Goal: Transaction & Acquisition: Purchase product/service

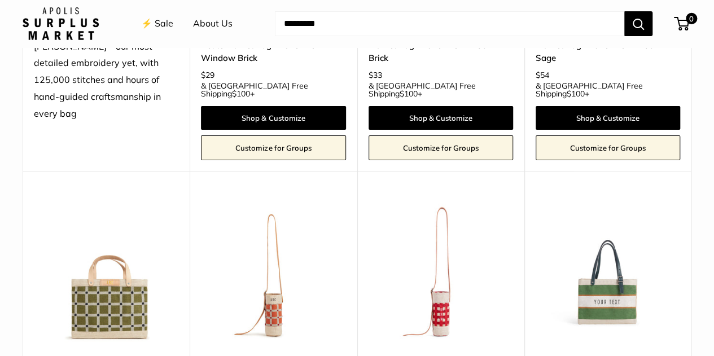
scroll to position [1976, 0]
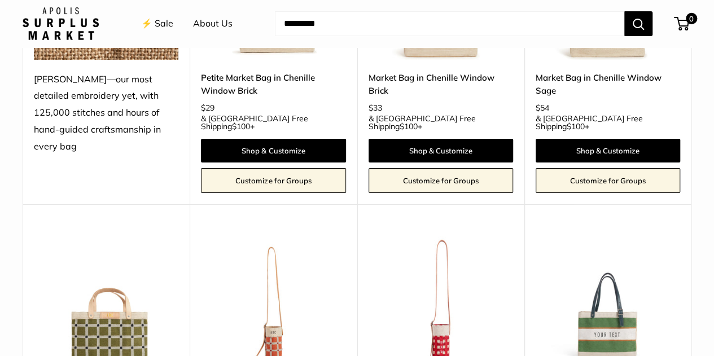
click at [0, 0] on img at bounding box center [0, 0] width 0 height 0
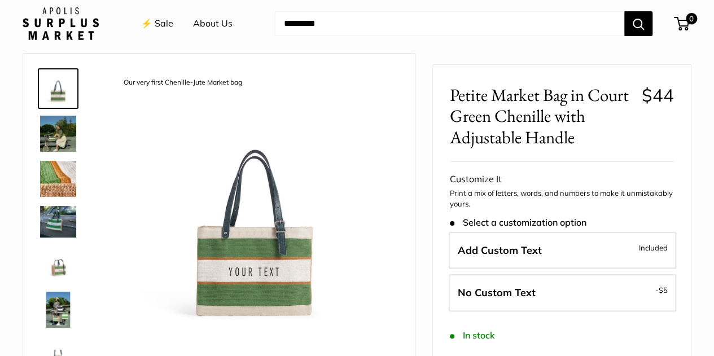
scroll to position [56, 0]
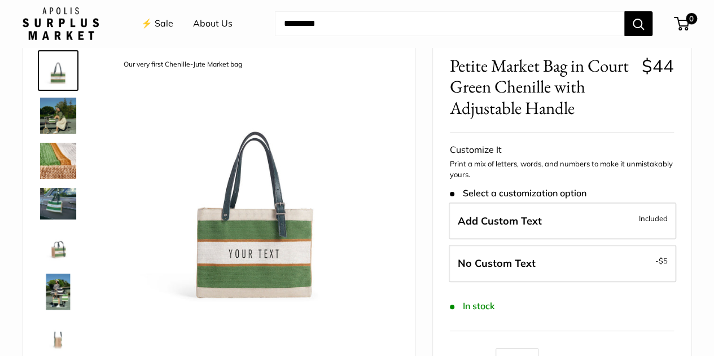
click at [58, 113] on img at bounding box center [58, 116] width 36 height 36
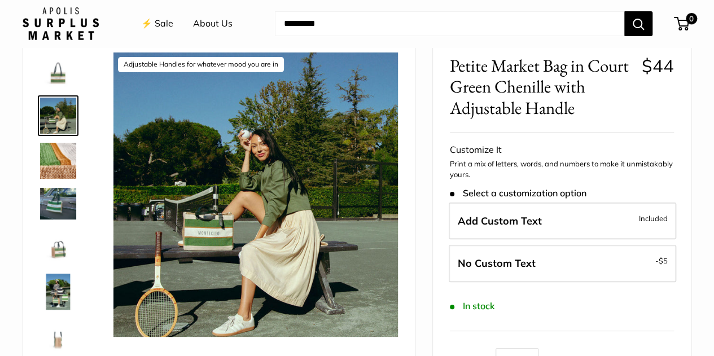
click at [56, 250] on img at bounding box center [58, 247] width 36 height 36
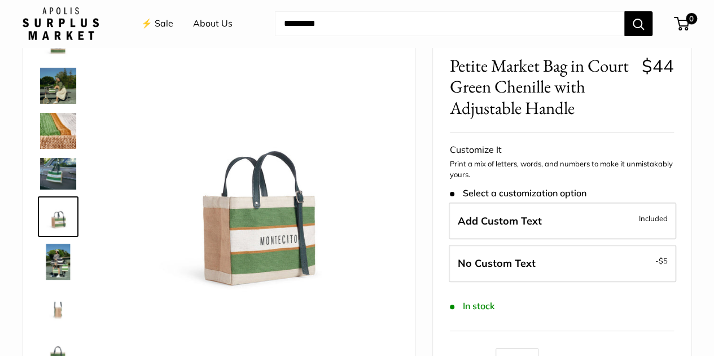
click at [61, 280] on link at bounding box center [58, 262] width 41 height 41
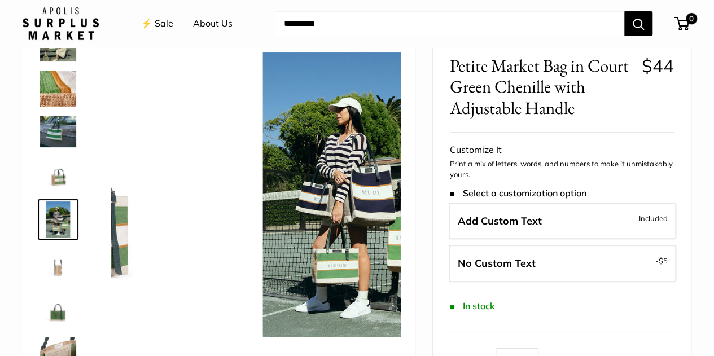
scroll to position [75, 0]
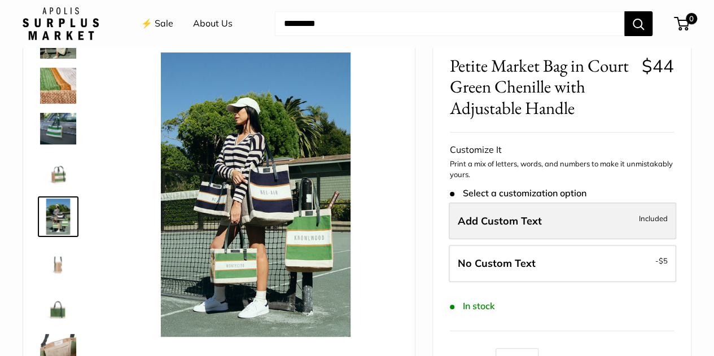
click at [609, 218] on label "Add Custom Text Included" at bounding box center [563, 221] width 228 height 37
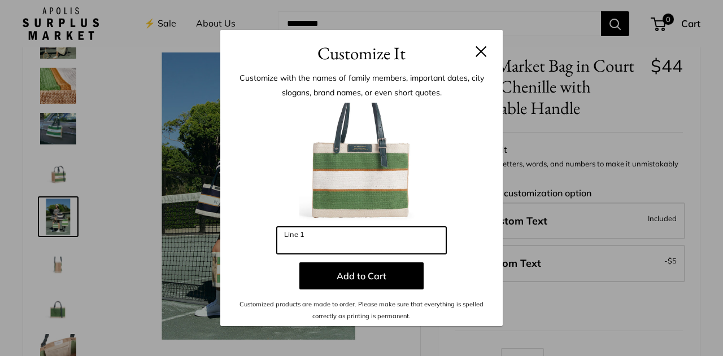
click at [401, 236] on input "Line 1" at bounding box center [361, 240] width 169 height 27
type input "****"
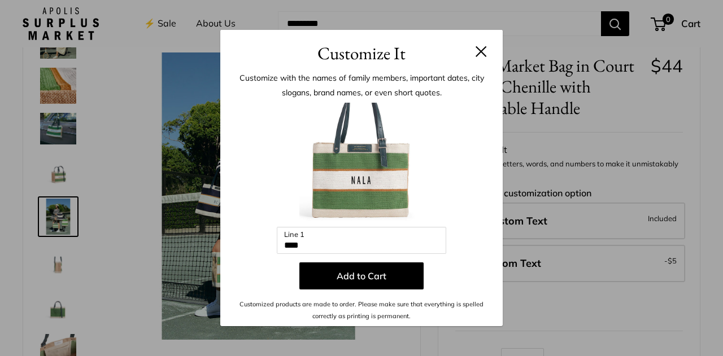
click at [482, 46] on button at bounding box center [480, 51] width 11 height 11
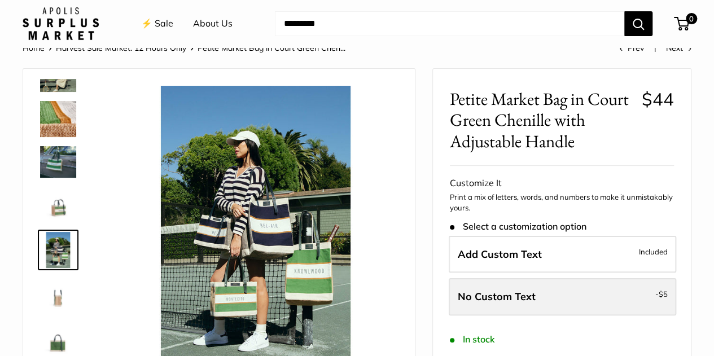
scroll to position [0, 0]
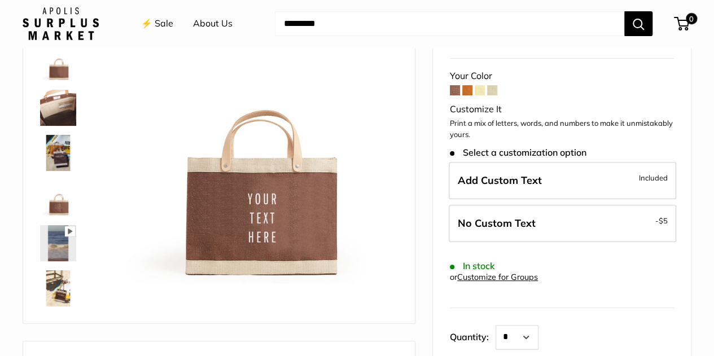
scroll to position [113, 0]
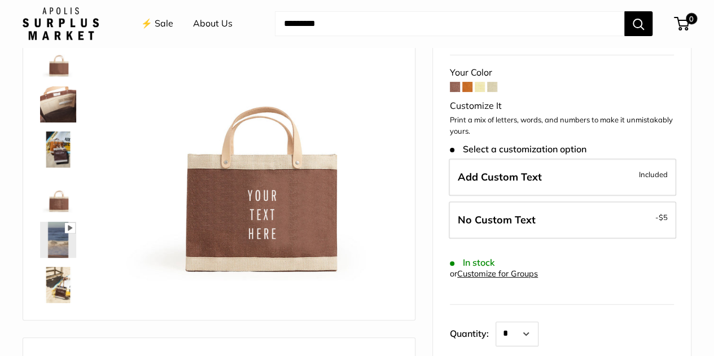
click at [466, 85] on span at bounding box center [467, 87] width 10 height 10
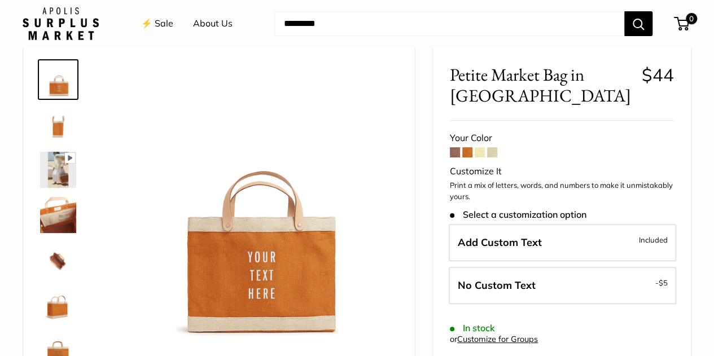
scroll to position [113, 0]
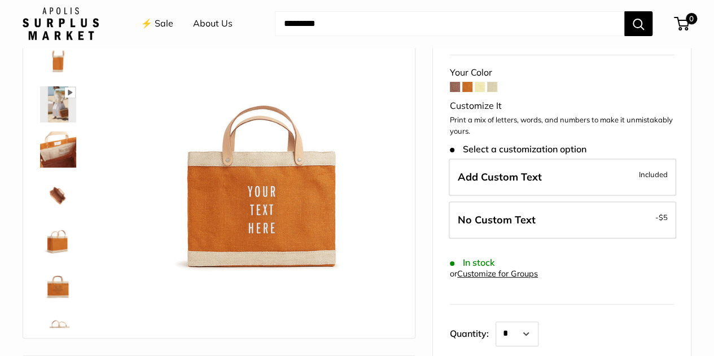
click at [58, 144] on img at bounding box center [58, 150] width 36 height 36
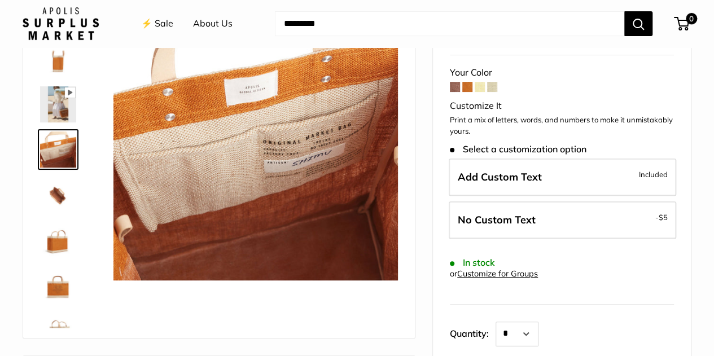
click at [61, 189] on img at bounding box center [58, 195] width 36 height 36
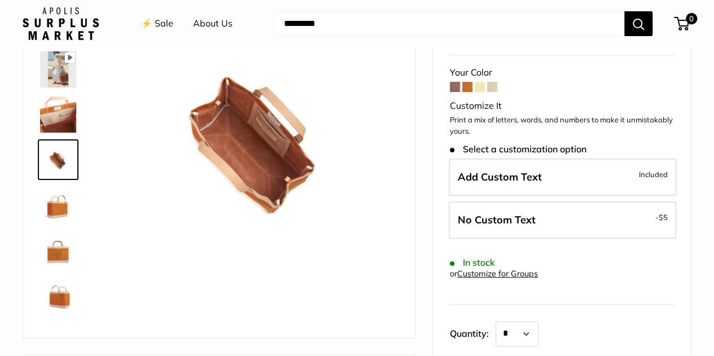
click at [61, 206] on img at bounding box center [58, 205] width 36 height 36
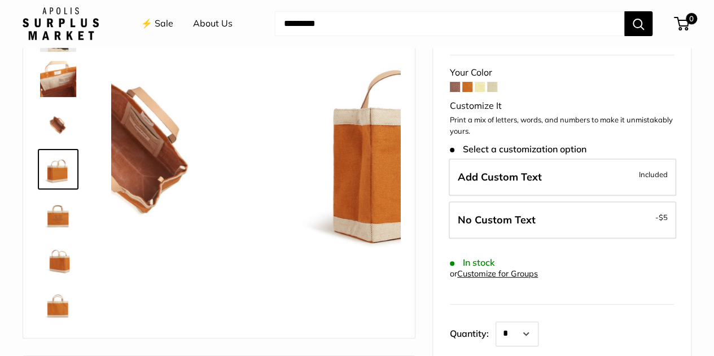
scroll to position [72, 0]
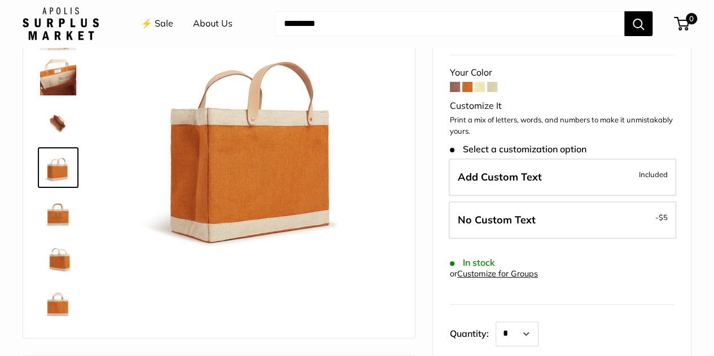
click at [66, 126] on img at bounding box center [58, 122] width 36 height 36
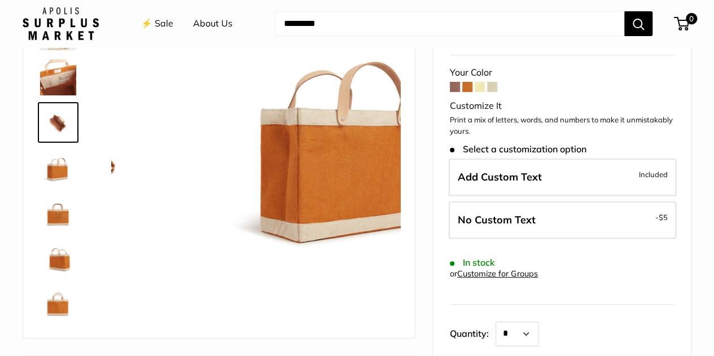
scroll to position [35, 0]
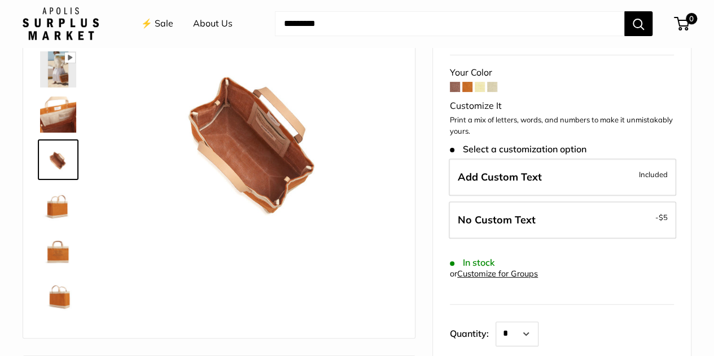
click at [63, 251] on img at bounding box center [58, 250] width 36 height 36
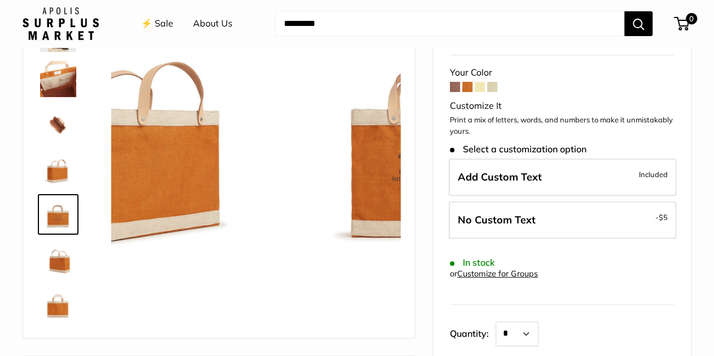
scroll to position [72, 0]
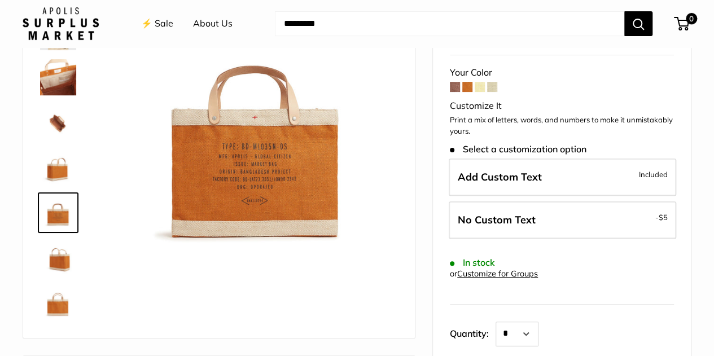
click at [55, 294] on img at bounding box center [58, 303] width 36 height 36
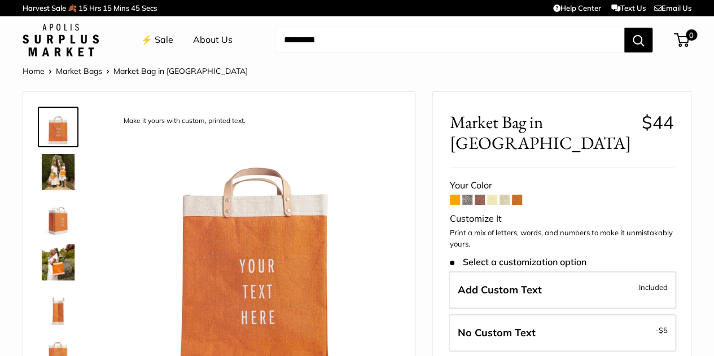
click at [466, 195] on span at bounding box center [467, 200] width 10 height 10
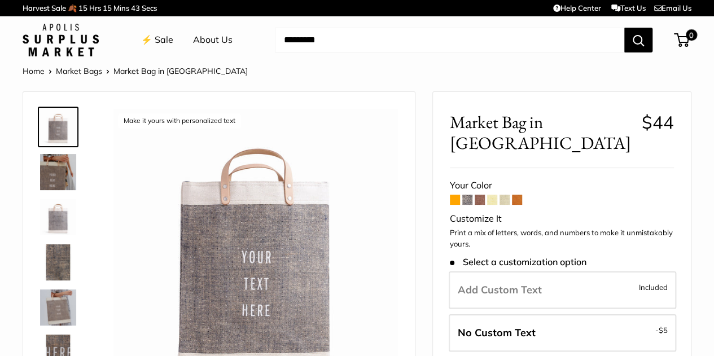
click at [481, 195] on span at bounding box center [480, 200] width 10 height 10
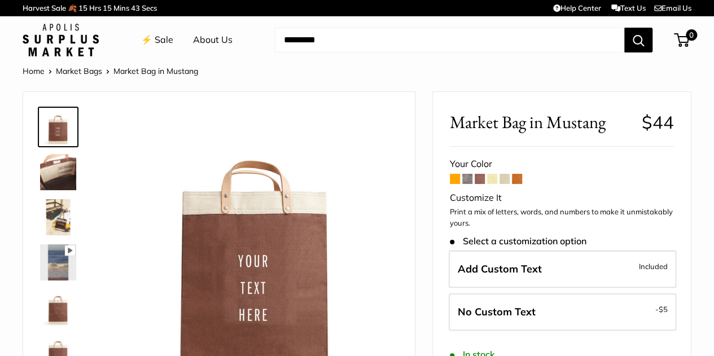
click at [496, 179] on span at bounding box center [492, 179] width 10 height 10
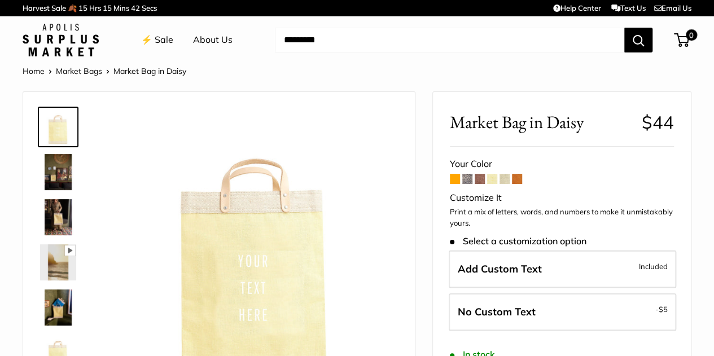
click at [506, 177] on span at bounding box center [505, 179] width 10 height 10
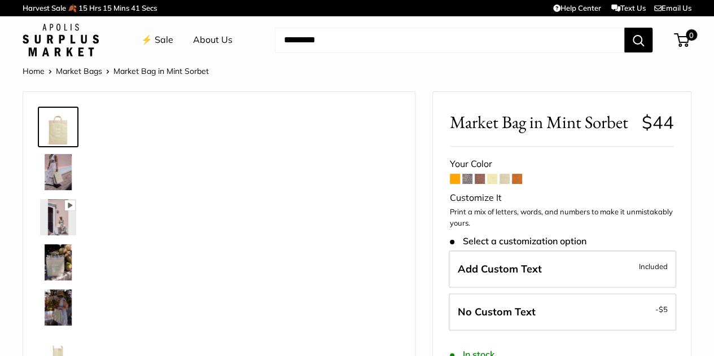
click at [517, 177] on span at bounding box center [517, 179] width 10 height 10
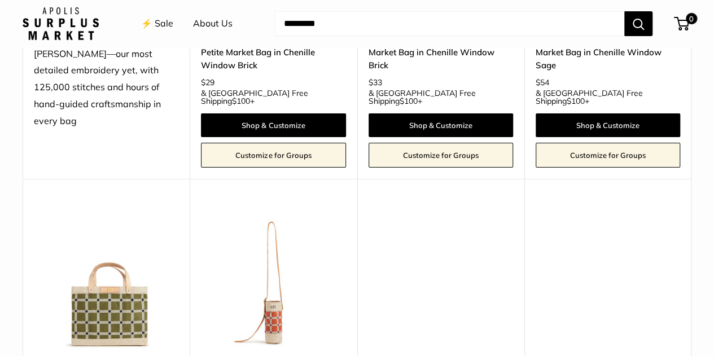
scroll to position [2028, 0]
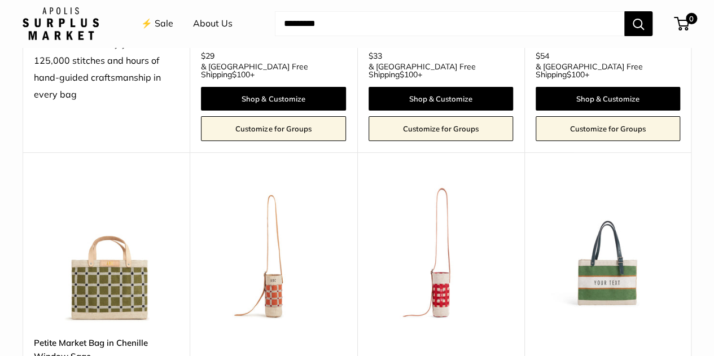
click at [0, 0] on img at bounding box center [0, 0] width 0 height 0
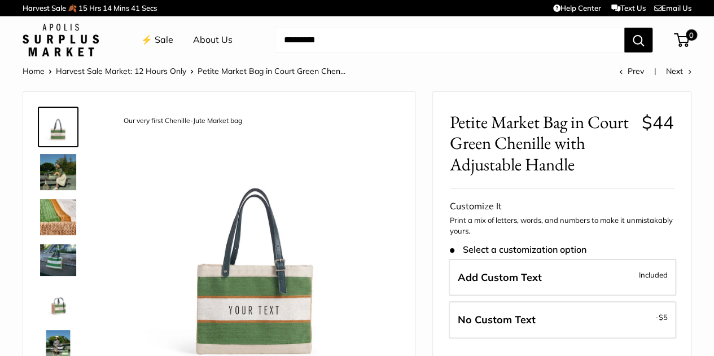
click at [46, 208] on img at bounding box center [58, 217] width 36 height 36
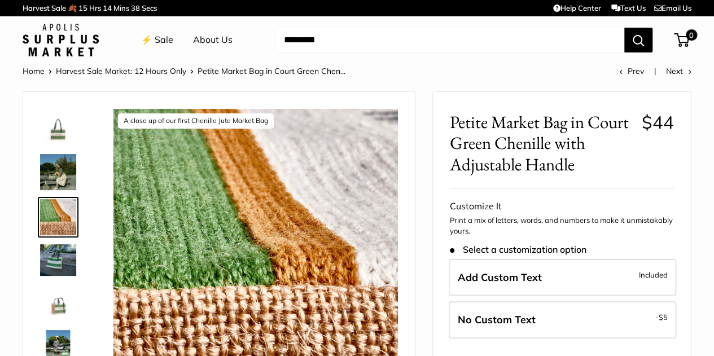
click at [54, 304] on img at bounding box center [58, 303] width 36 height 36
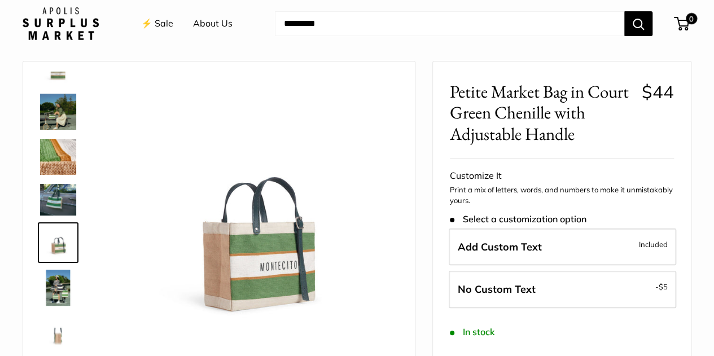
scroll to position [56, 0]
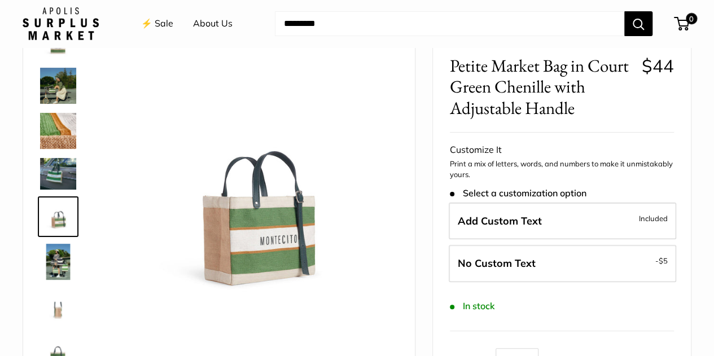
click at [53, 267] on img at bounding box center [58, 262] width 36 height 36
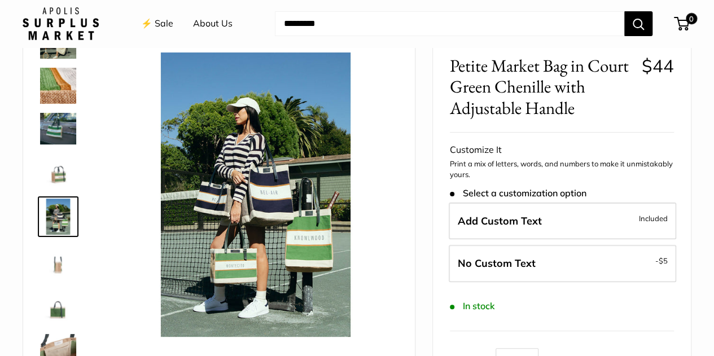
scroll to position [112, 0]
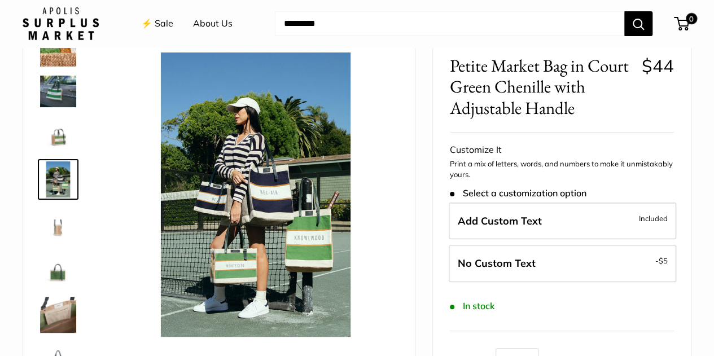
click at [51, 317] on img at bounding box center [58, 315] width 36 height 36
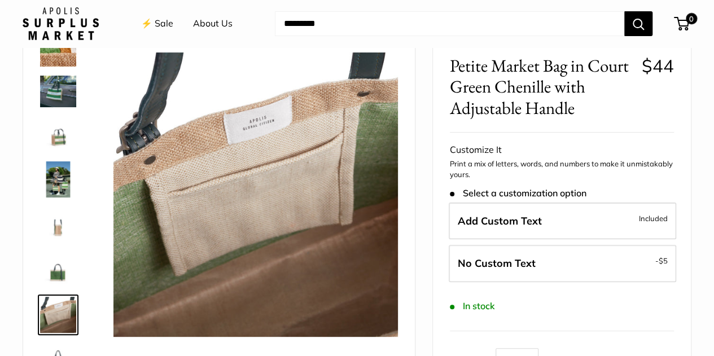
click at [53, 221] on img at bounding box center [58, 225] width 36 height 36
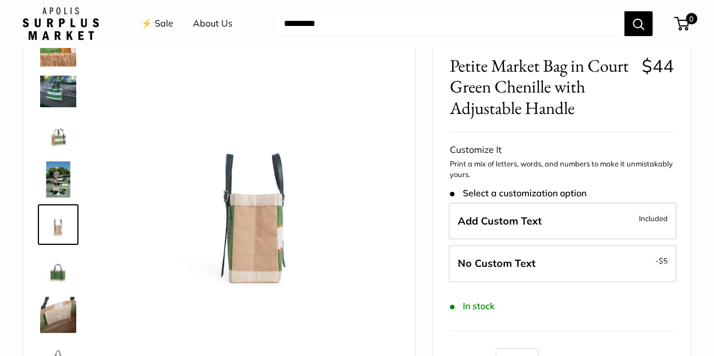
click at [53, 277] on img at bounding box center [58, 270] width 36 height 36
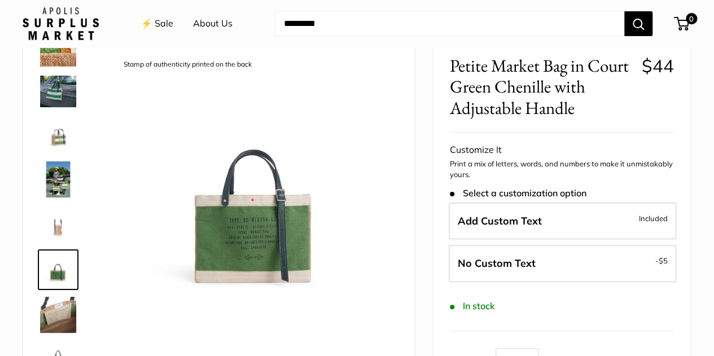
scroll to position [0, 0]
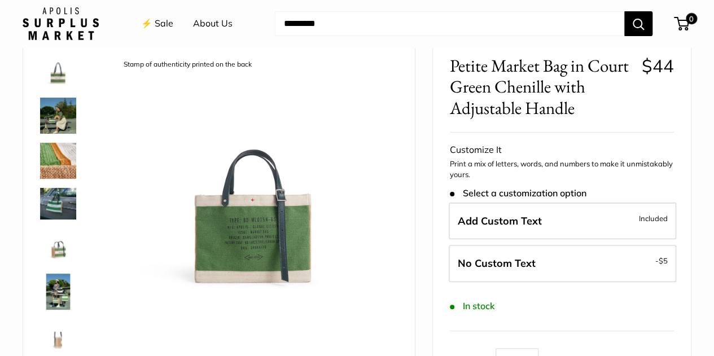
click at [58, 114] on img at bounding box center [58, 116] width 36 height 36
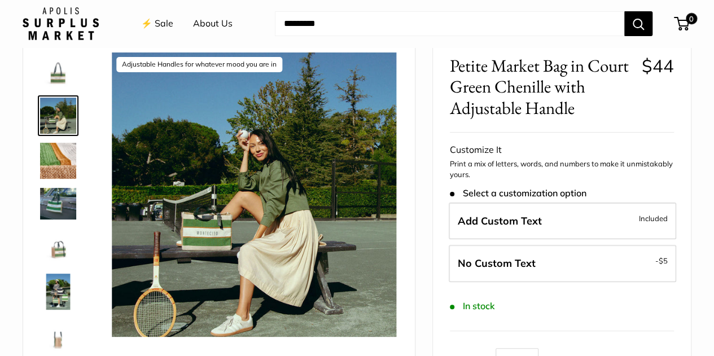
click at [62, 81] on img at bounding box center [58, 71] width 36 height 36
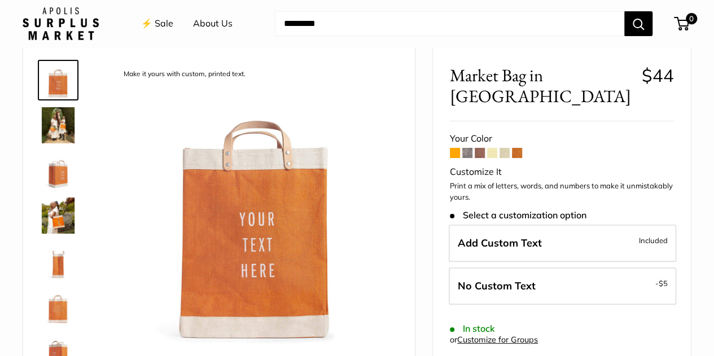
scroll to position [113, 0]
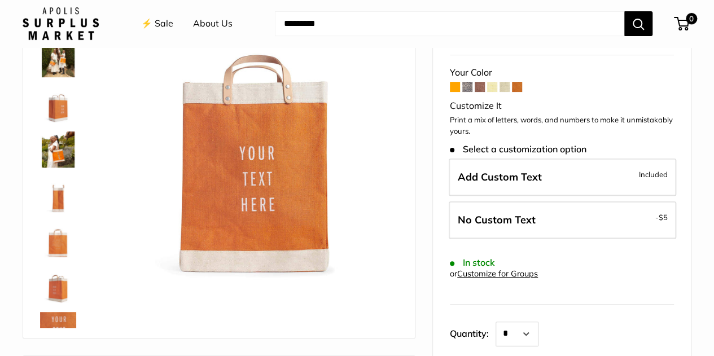
click at [520, 82] on span at bounding box center [517, 87] width 10 height 10
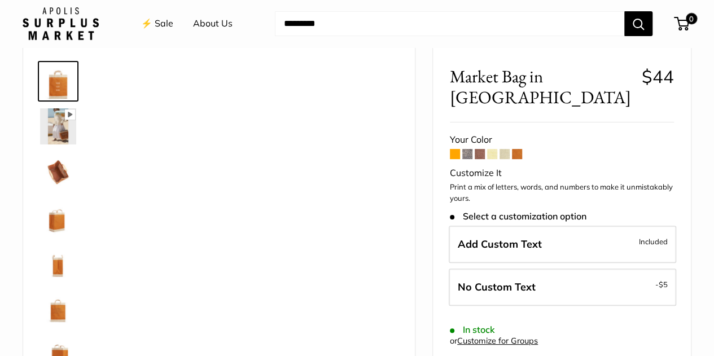
scroll to position [56, 0]
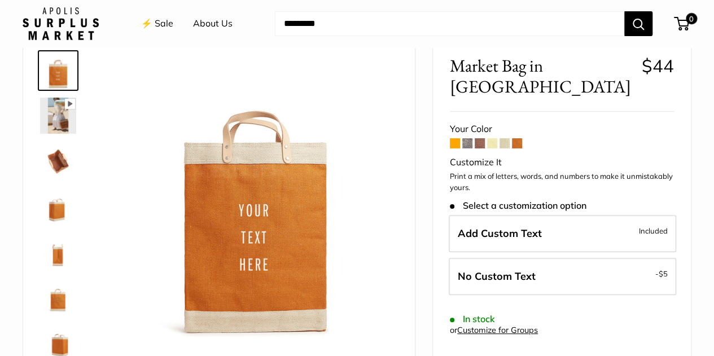
click at [507, 138] on span at bounding box center [505, 143] width 10 height 10
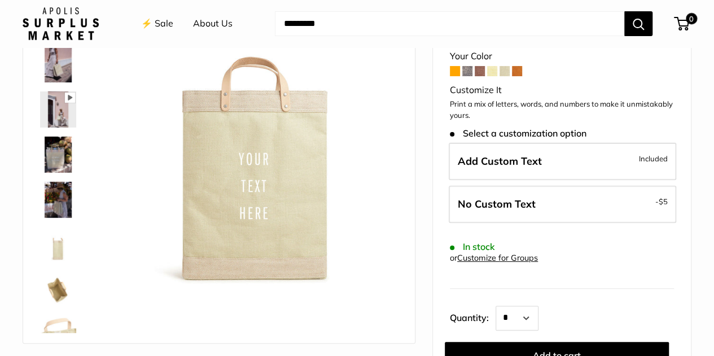
scroll to position [113, 0]
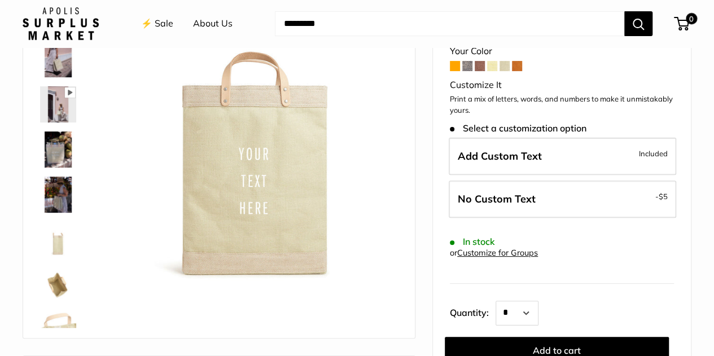
click at [495, 69] on span at bounding box center [492, 66] width 10 height 10
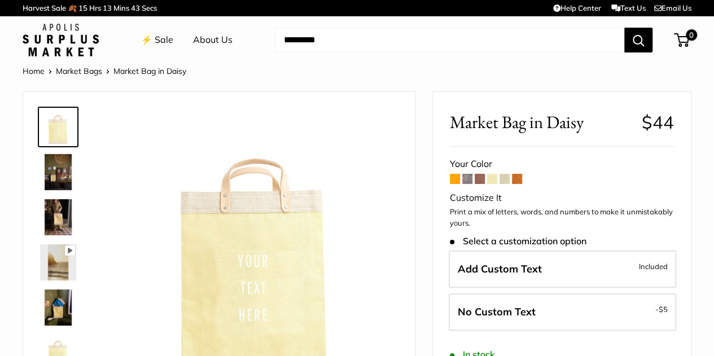
click at [483, 179] on span at bounding box center [480, 179] width 10 height 10
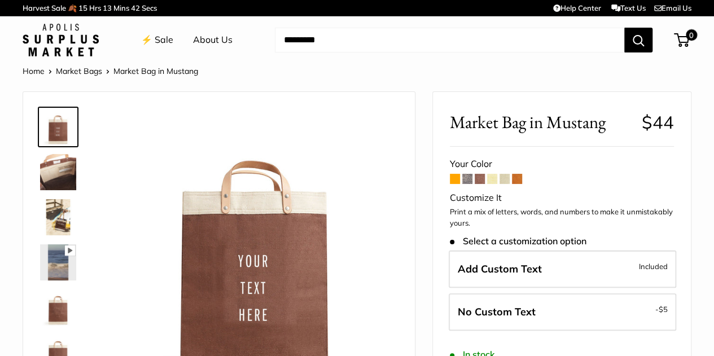
click at [471, 182] on span at bounding box center [467, 179] width 10 height 10
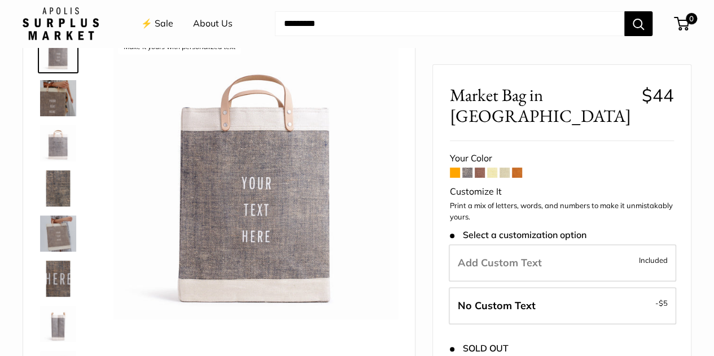
scroll to position [56, 0]
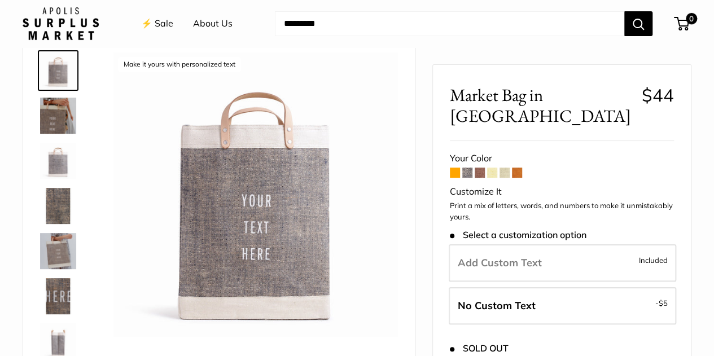
click at [467, 168] on span at bounding box center [467, 173] width 10 height 10
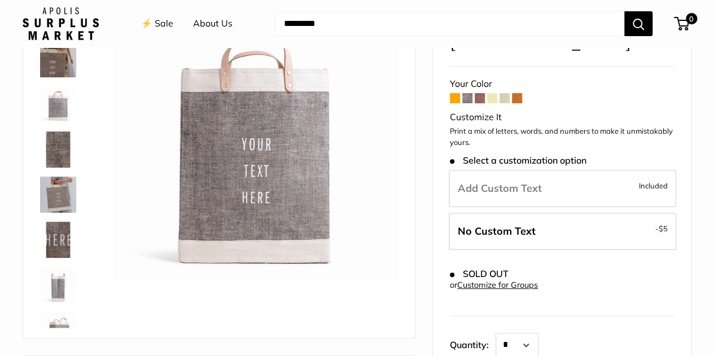
scroll to position [56, 0]
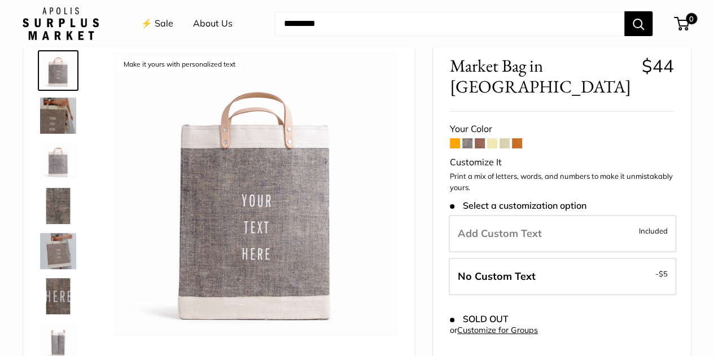
click at [451, 138] on span at bounding box center [455, 143] width 10 height 10
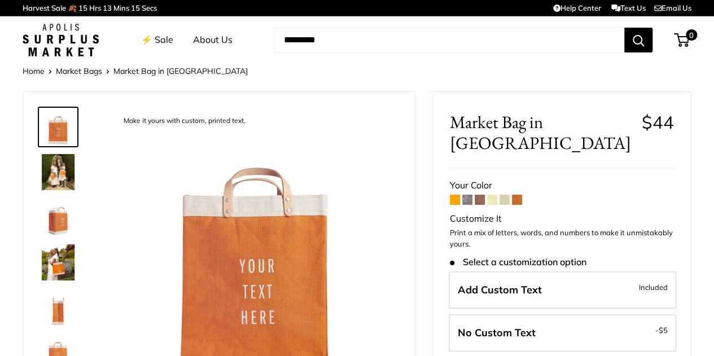
click at [482, 195] on span at bounding box center [480, 200] width 10 height 10
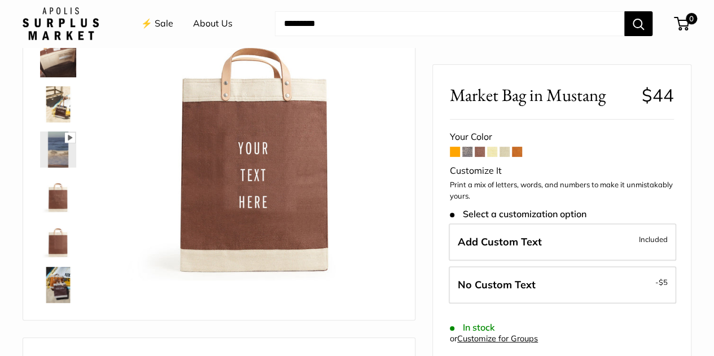
scroll to position [56, 0]
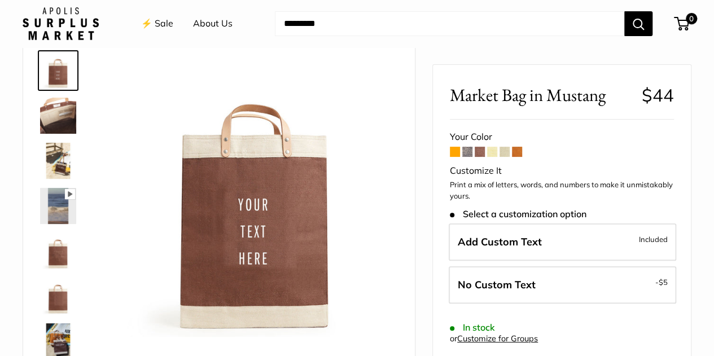
click at [505, 152] on span at bounding box center [505, 152] width 10 height 10
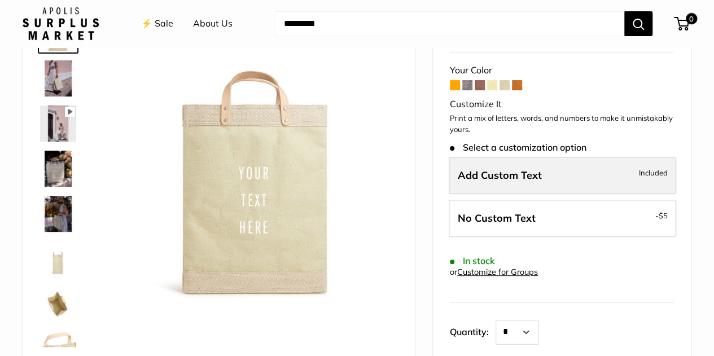
scroll to position [113, 0]
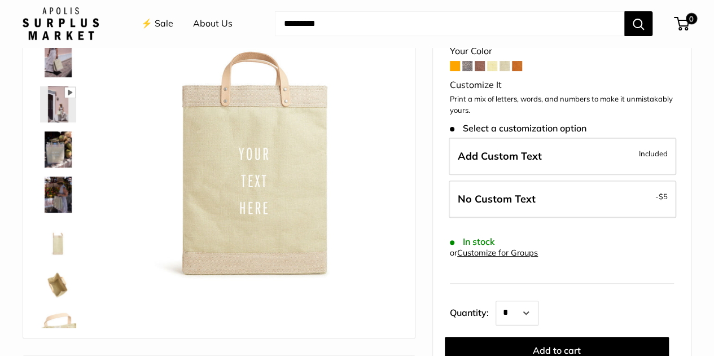
click at [516, 65] on span at bounding box center [517, 66] width 10 height 10
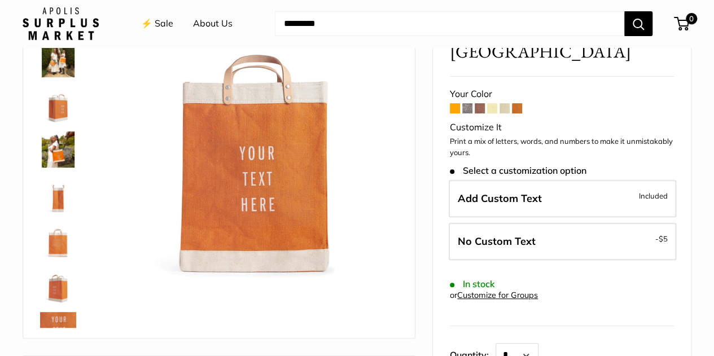
click at [171, 26] on link "⚡️ Sale" at bounding box center [157, 23] width 32 height 17
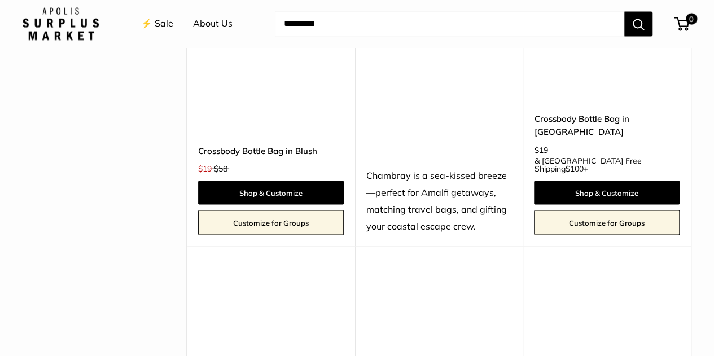
scroll to position [3049, 0]
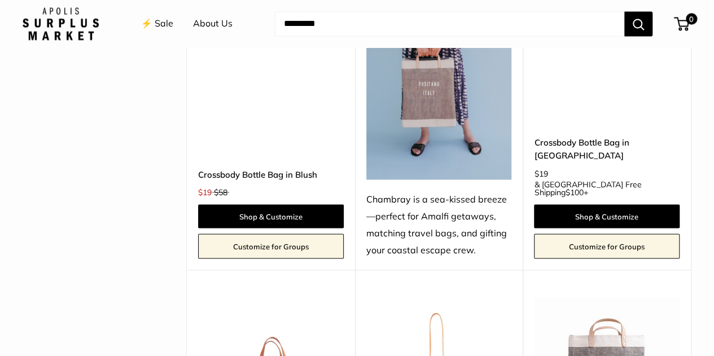
click at [0, 0] on img at bounding box center [0, 0] width 0 height 0
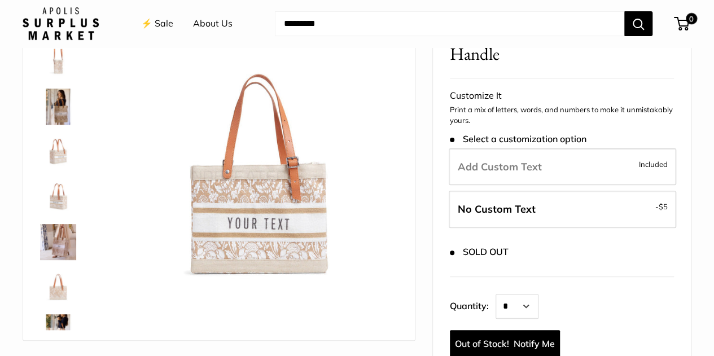
scroll to position [113, 0]
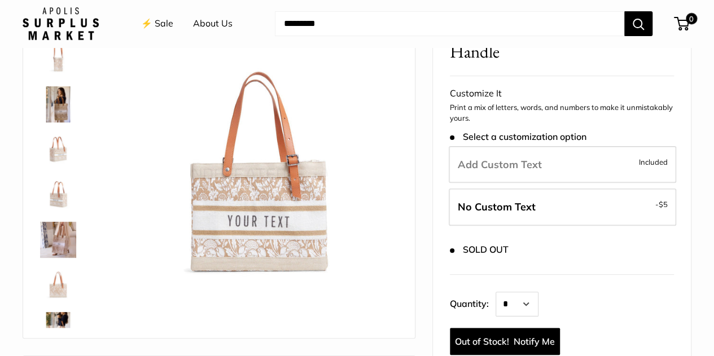
click at [61, 283] on img at bounding box center [58, 285] width 36 height 36
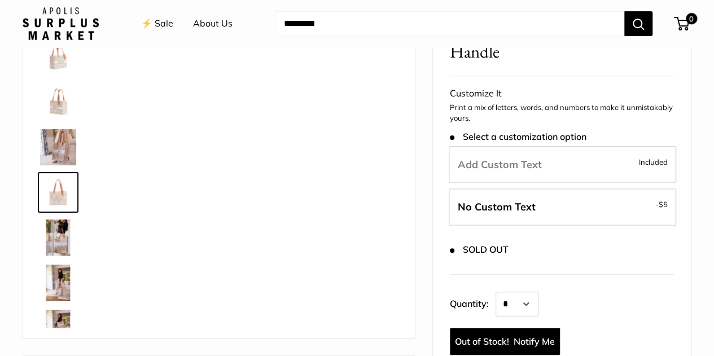
scroll to position [125, 0]
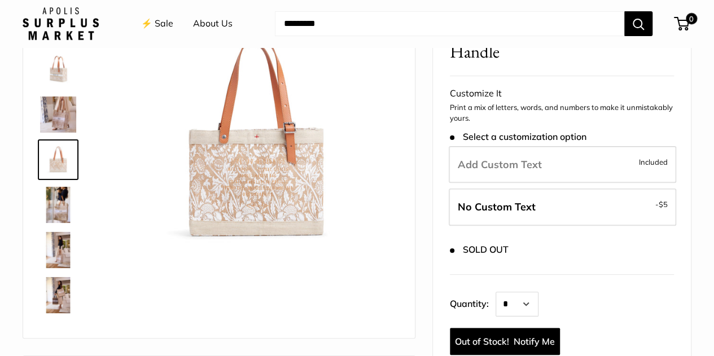
click at [63, 292] on img at bounding box center [58, 295] width 36 height 36
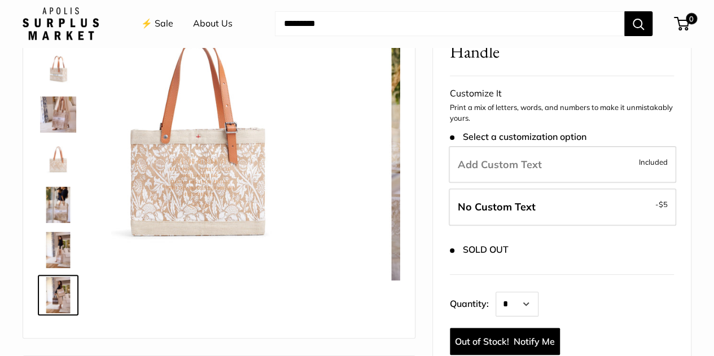
scroll to position [163, 0]
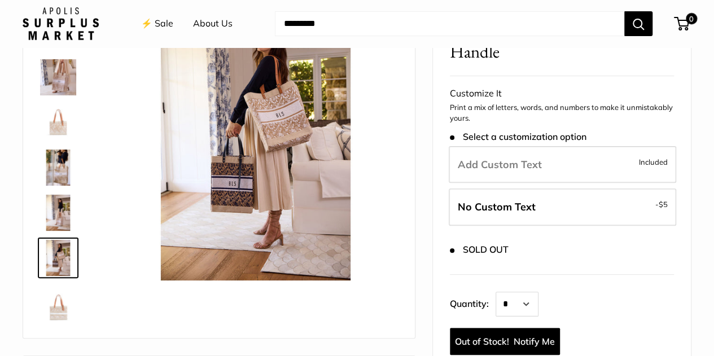
click at [55, 308] on img at bounding box center [58, 303] width 36 height 36
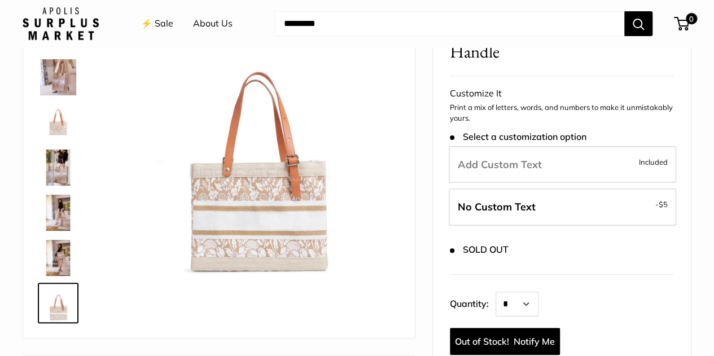
click at [47, 258] on img at bounding box center [58, 258] width 36 height 36
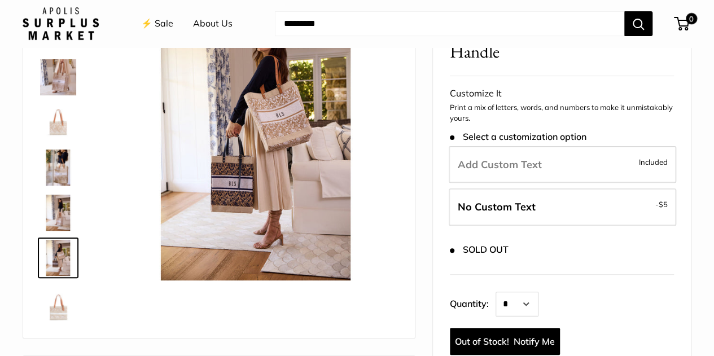
click at [58, 160] on img at bounding box center [58, 168] width 36 height 36
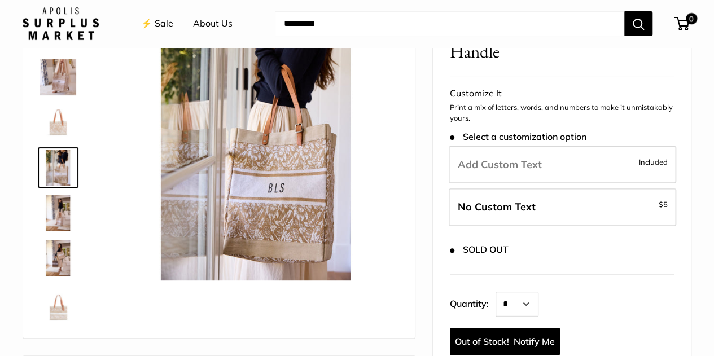
click at [55, 104] on img at bounding box center [58, 122] width 36 height 36
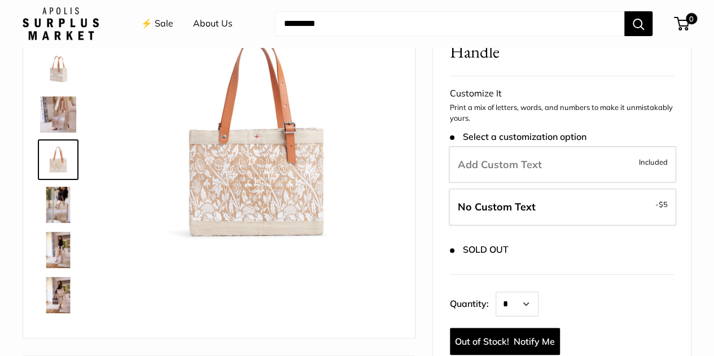
click at [55, 72] on img at bounding box center [58, 69] width 36 height 36
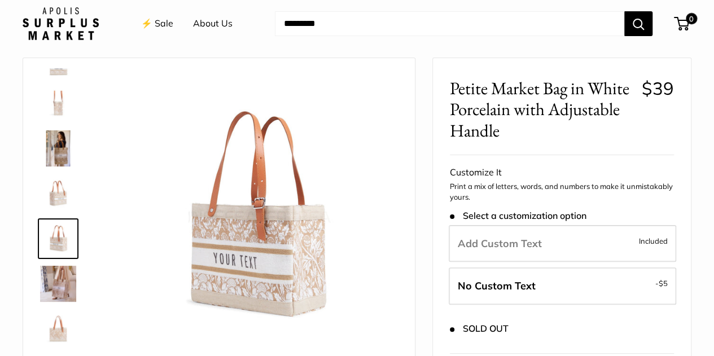
scroll to position [56, 0]
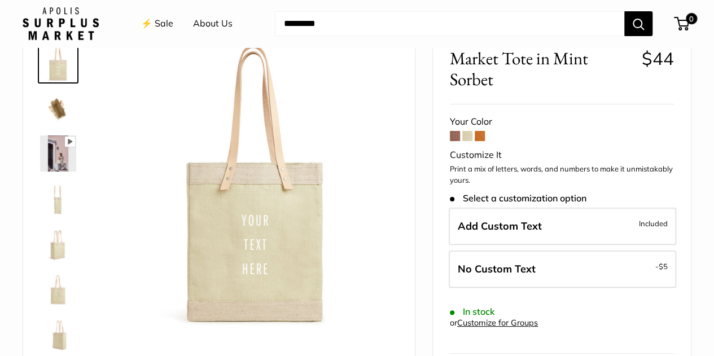
scroll to position [113, 0]
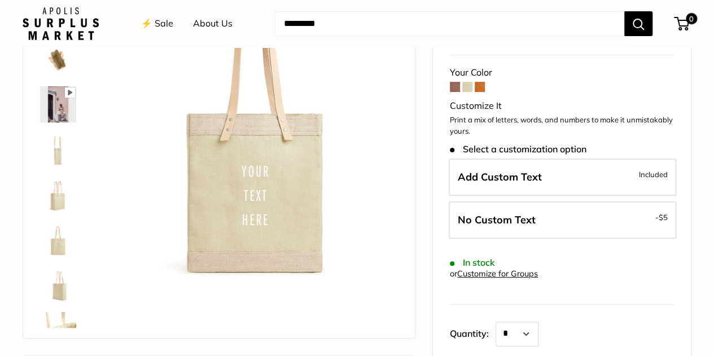
click at [456, 89] on span at bounding box center [455, 87] width 10 height 10
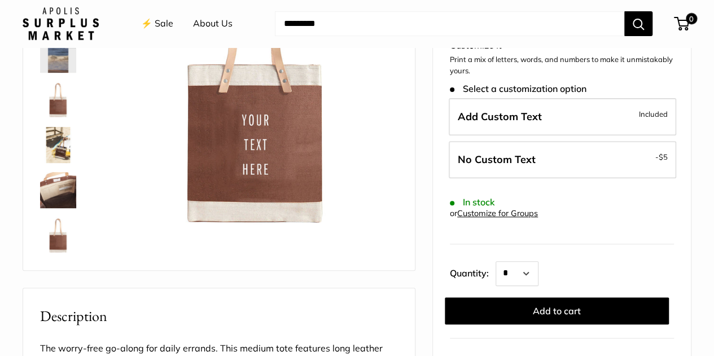
scroll to position [56, 0]
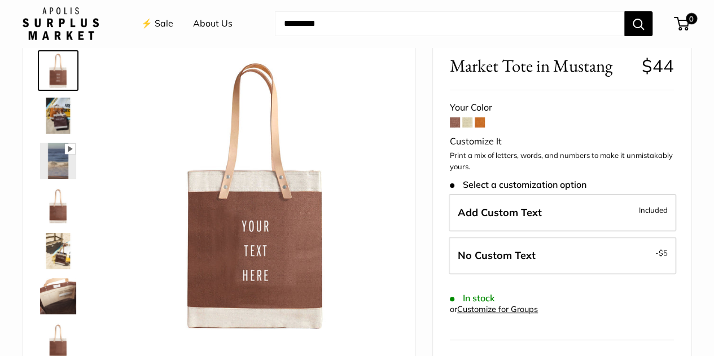
click at [480, 122] on span at bounding box center [480, 122] width 10 height 10
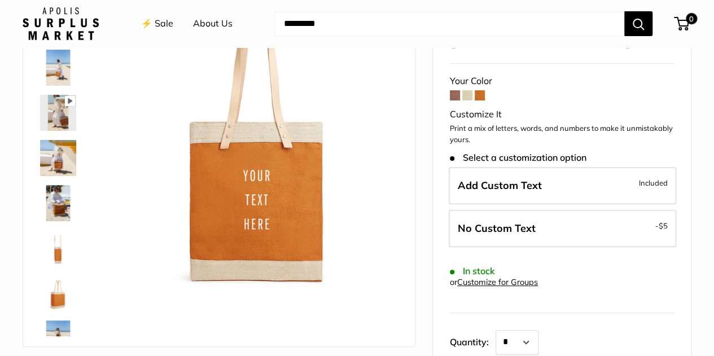
scroll to position [113, 0]
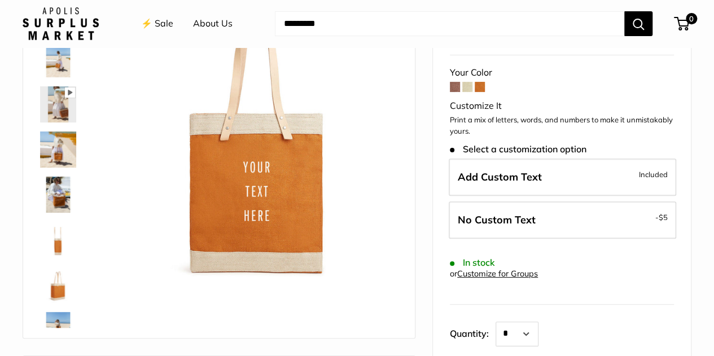
click at [466, 82] on span at bounding box center [467, 87] width 10 height 10
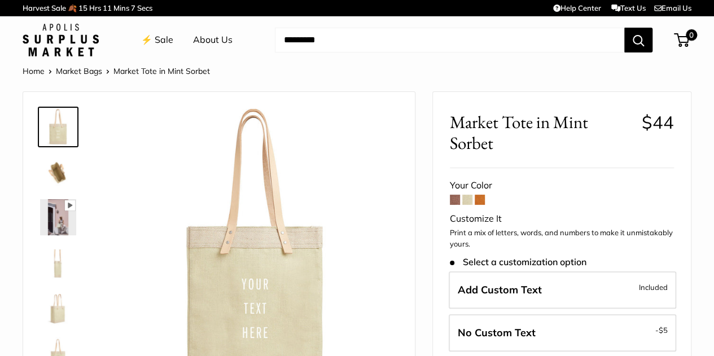
click at [450, 207] on form "Your Color Customize It Print a mix of letters, words, and numbers to make it u…" at bounding box center [562, 337] width 224 height 321
click at [454, 201] on span at bounding box center [455, 200] width 10 height 10
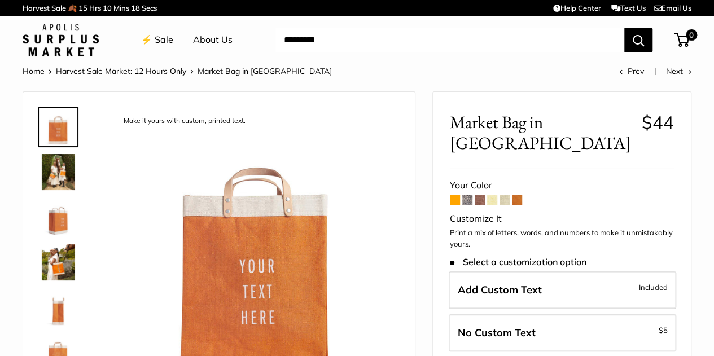
click at [57, 166] on img at bounding box center [58, 172] width 36 height 36
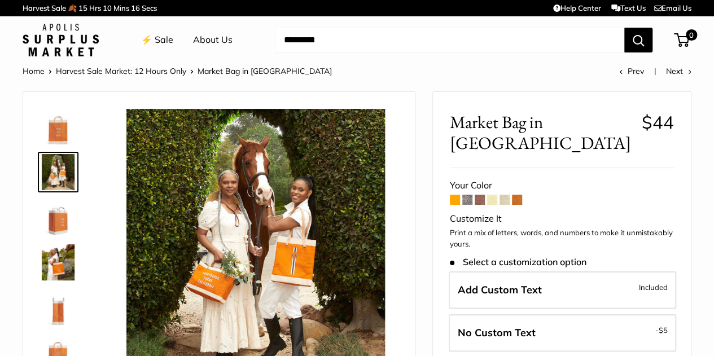
click at [227, 257] on img at bounding box center [255, 251] width 285 height 285
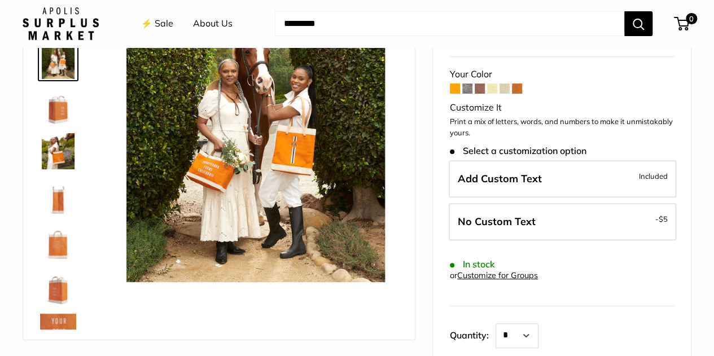
click at [214, 165] on img at bounding box center [255, 140] width 285 height 285
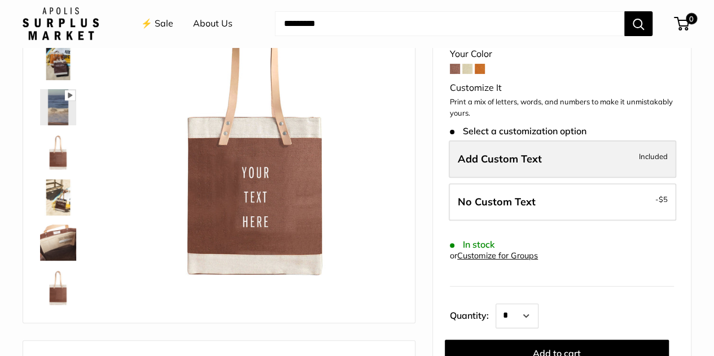
scroll to position [113, 0]
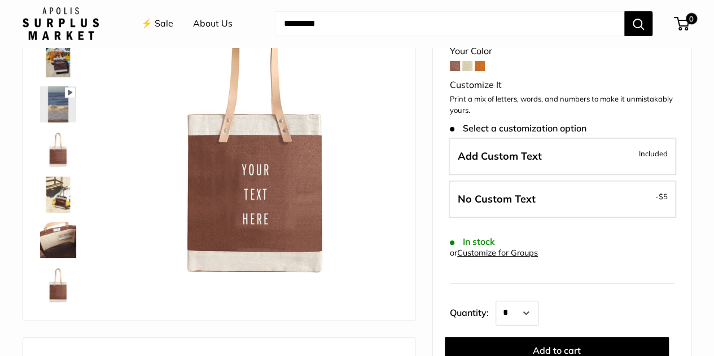
click at [478, 62] on span at bounding box center [480, 66] width 10 height 10
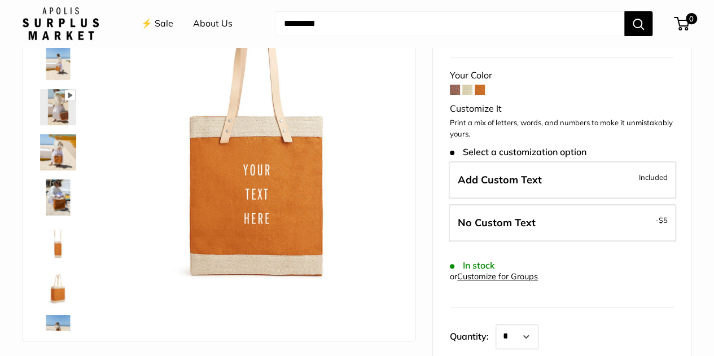
scroll to position [113, 0]
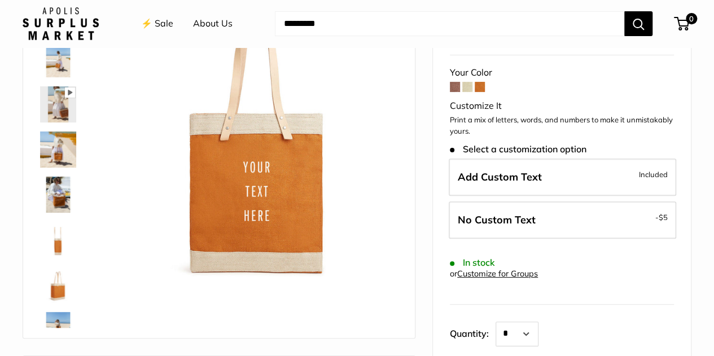
click at [457, 82] on span at bounding box center [455, 87] width 10 height 10
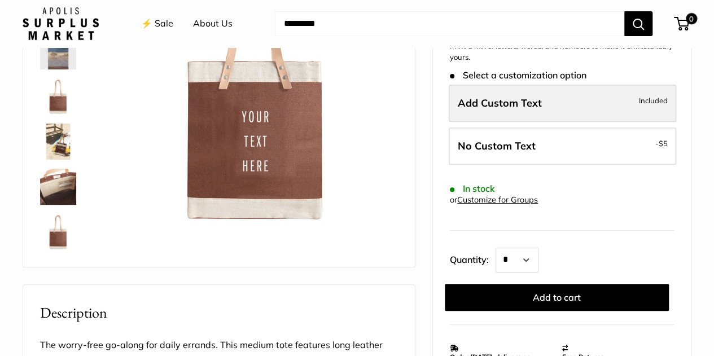
scroll to position [169, 0]
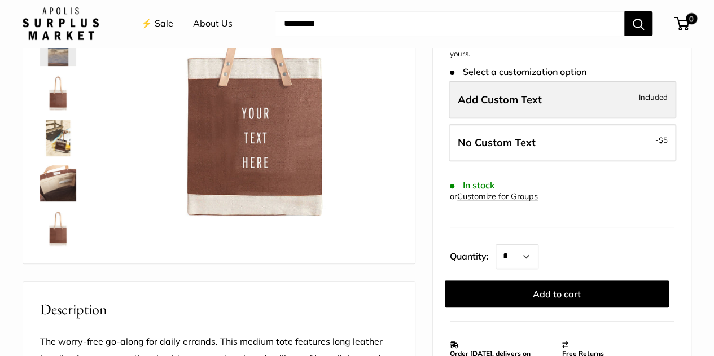
click at [512, 92] on label "Add Custom Text Included" at bounding box center [563, 99] width 228 height 37
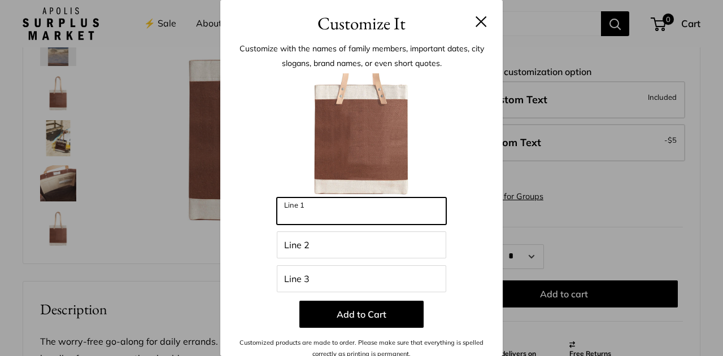
click at [363, 218] on input "Line 1" at bounding box center [361, 211] width 169 height 27
type input "*****"
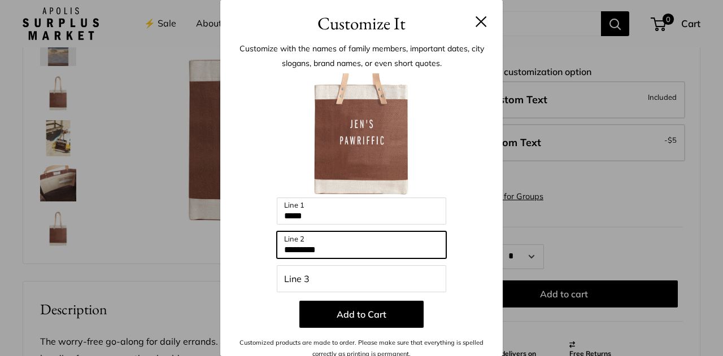
type input "*********"
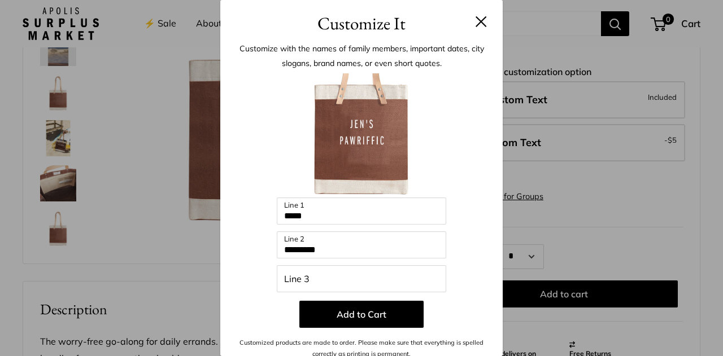
click at [475, 16] on button at bounding box center [480, 21] width 11 height 11
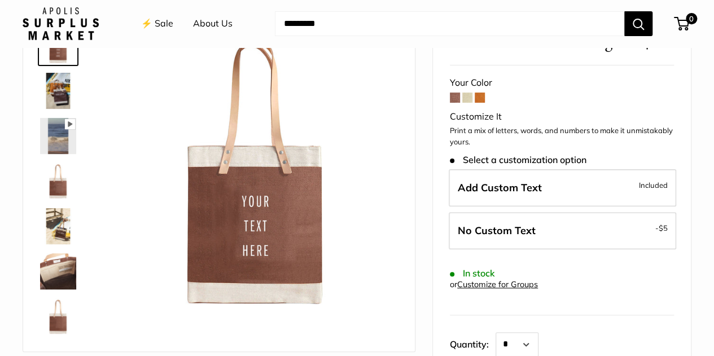
scroll to position [0, 0]
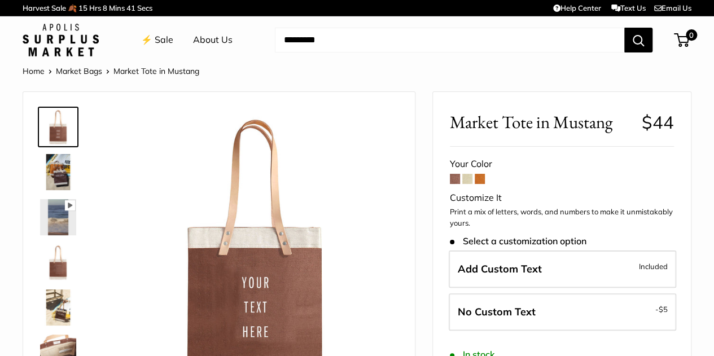
click at [469, 177] on span at bounding box center [467, 179] width 10 height 10
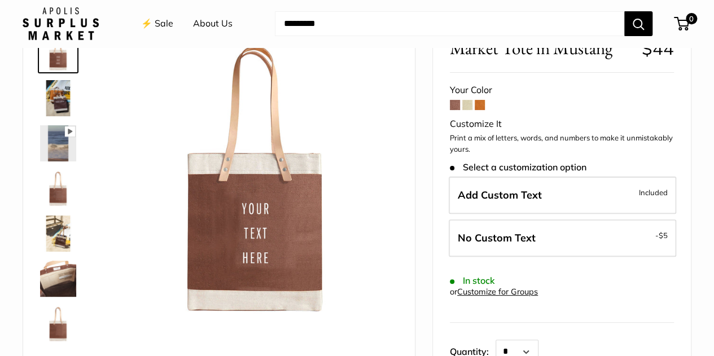
scroll to position [56, 0]
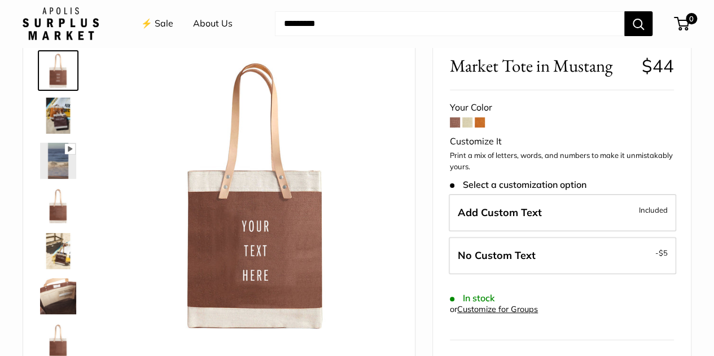
click at [479, 121] on span at bounding box center [480, 122] width 10 height 10
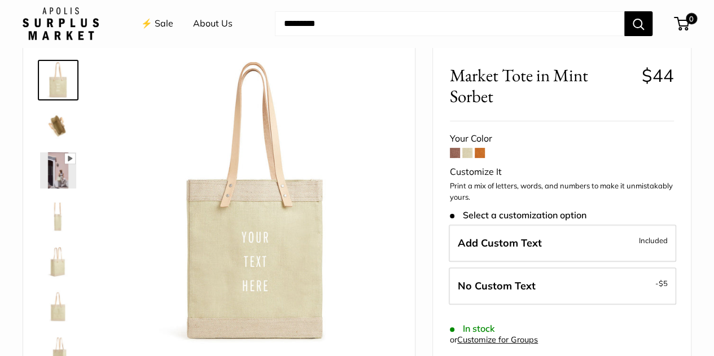
scroll to position [113, 0]
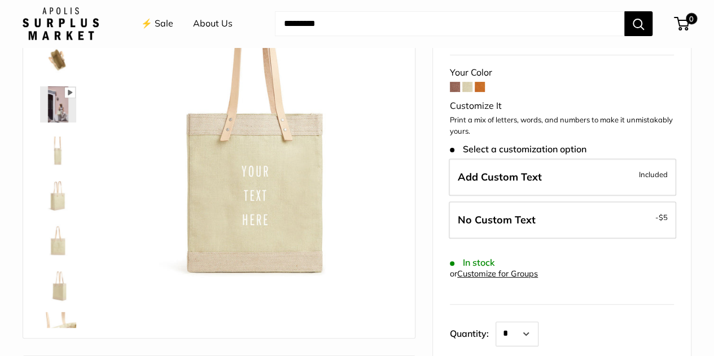
click at [53, 108] on img at bounding box center [58, 104] width 36 height 36
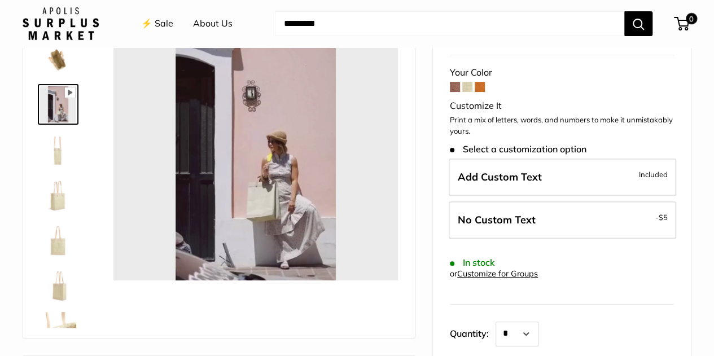
type input "*"
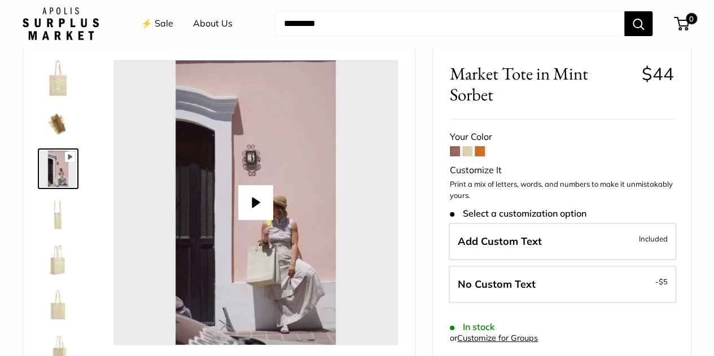
scroll to position [0, 0]
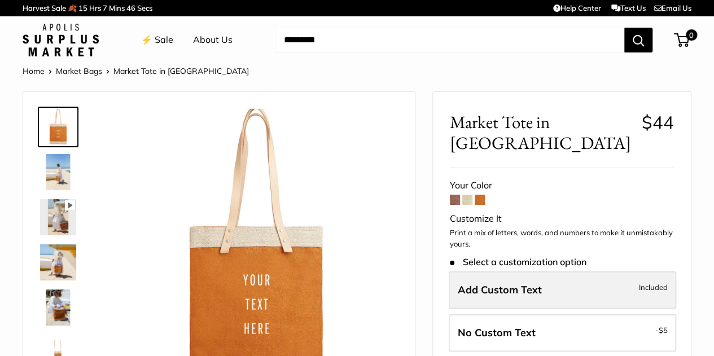
click at [548, 272] on label "Add Custom Text Included" at bounding box center [563, 290] width 228 height 37
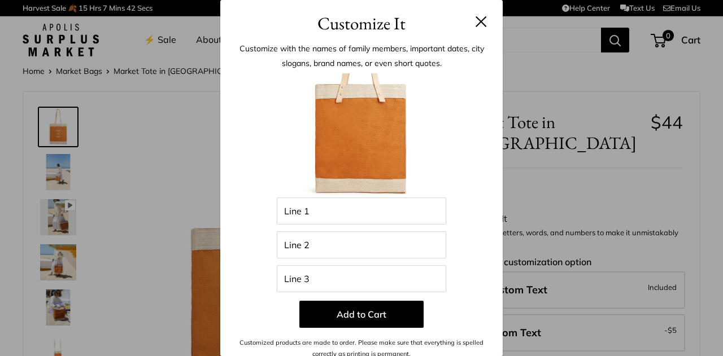
click at [475, 23] on button at bounding box center [480, 21] width 11 height 11
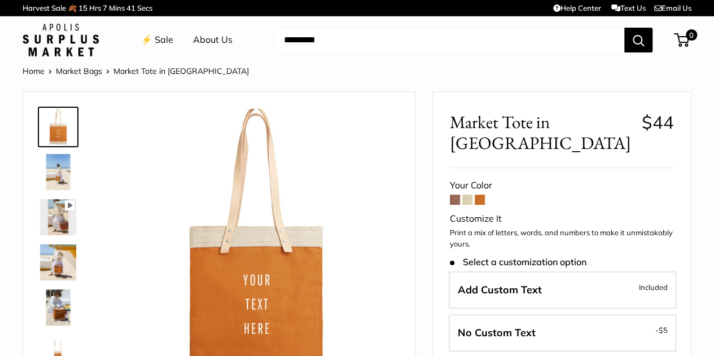
click at [450, 195] on span at bounding box center [455, 200] width 10 height 10
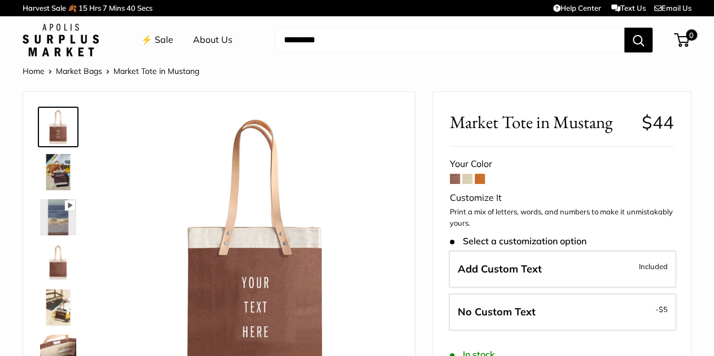
click at [52, 169] on img at bounding box center [58, 172] width 36 height 36
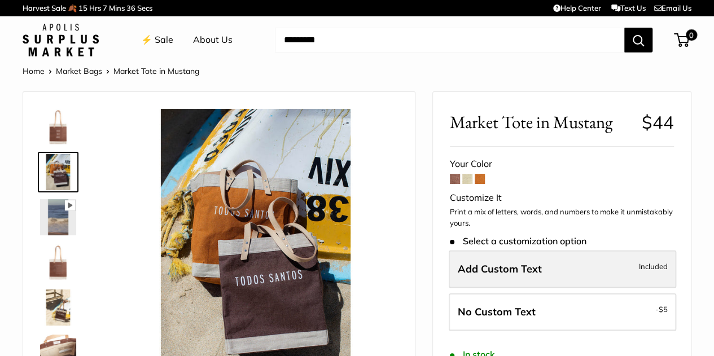
click at [495, 274] on span "Add Custom Text" at bounding box center [500, 269] width 84 height 13
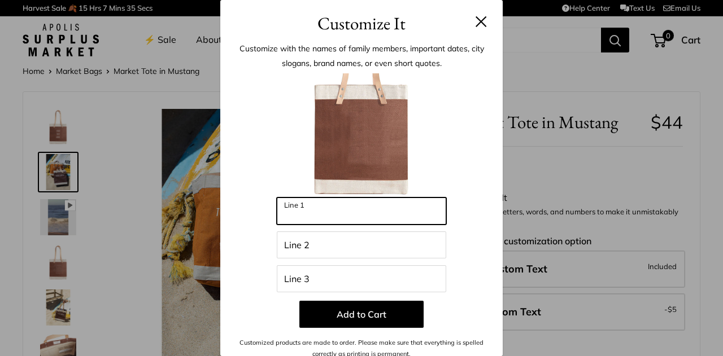
click at [332, 213] on input "Line 1" at bounding box center [361, 211] width 169 height 27
type input "*"
type input "****"
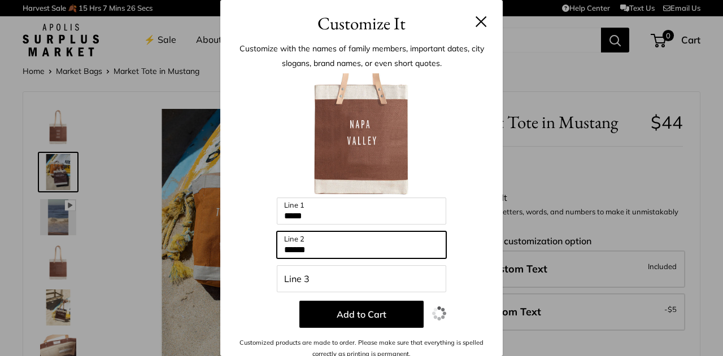
type input "******"
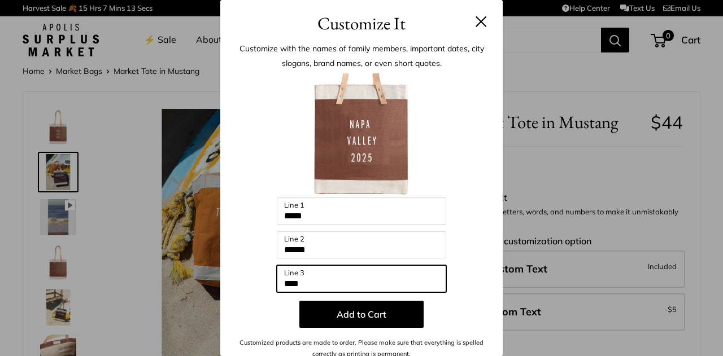
type input "****"
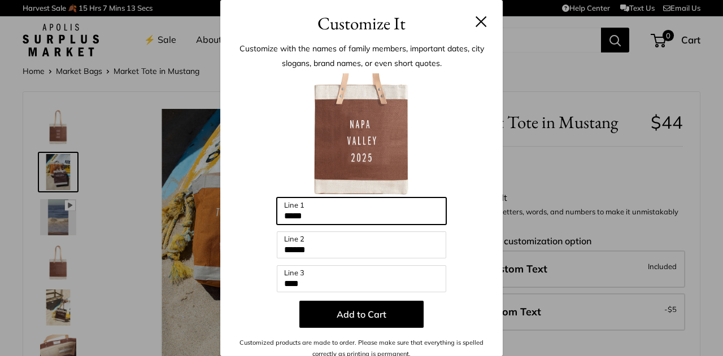
click at [346, 213] on input "****" at bounding box center [361, 211] width 169 height 27
type input "**********"
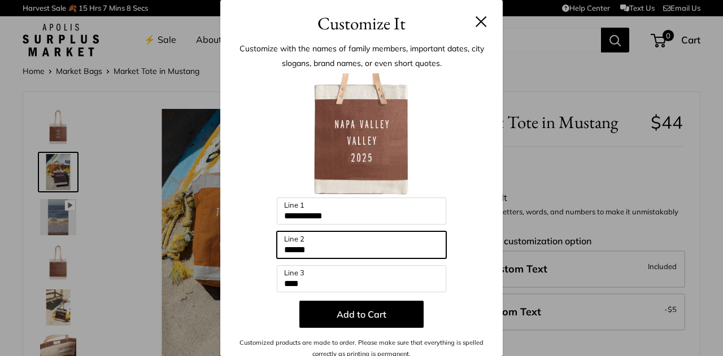
drag, startPoint x: 325, startPoint y: 255, endPoint x: 273, endPoint y: 244, distance: 52.9
click at [277, 244] on input "******" at bounding box center [361, 244] width 169 height 27
type input "**"
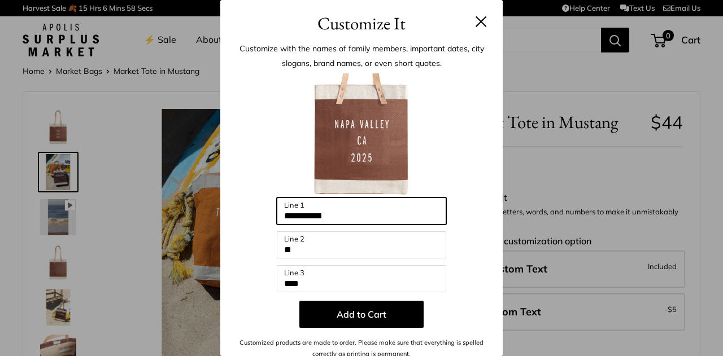
drag, startPoint x: 350, startPoint y: 215, endPoint x: 306, endPoint y: 208, distance: 44.6
click at [306, 208] on input "**********" at bounding box center [361, 211] width 169 height 27
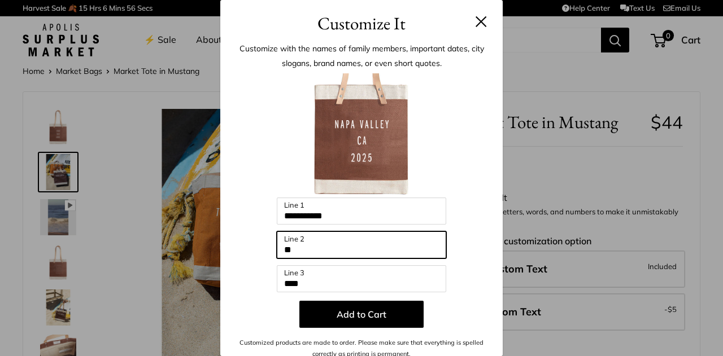
click at [357, 253] on input "**" at bounding box center [361, 244] width 169 height 27
drag, startPoint x: 332, startPoint y: 247, endPoint x: 264, endPoint y: 247, distance: 68.3
click at [264, 247] on div "**********" at bounding box center [361, 216] width 248 height 287
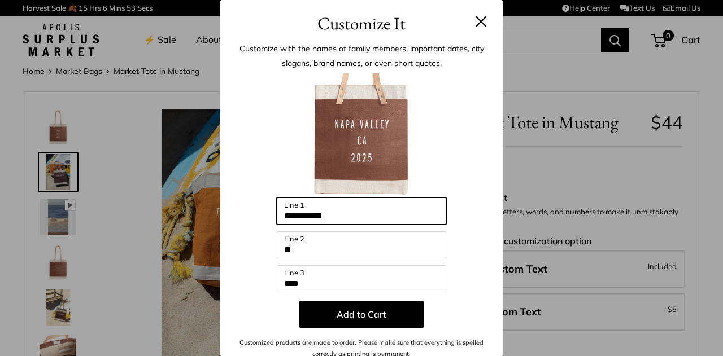
drag, startPoint x: 347, startPoint y: 212, endPoint x: 257, endPoint y: 207, distance: 89.9
click at [257, 207] on div "**********" at bounding box center [361, 216] width 248 height 287
type input "******"
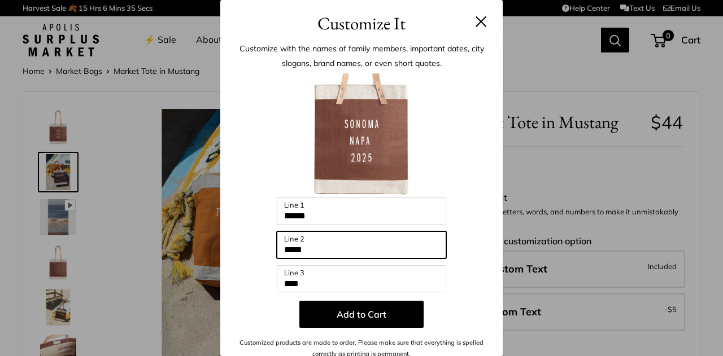
type input "****"
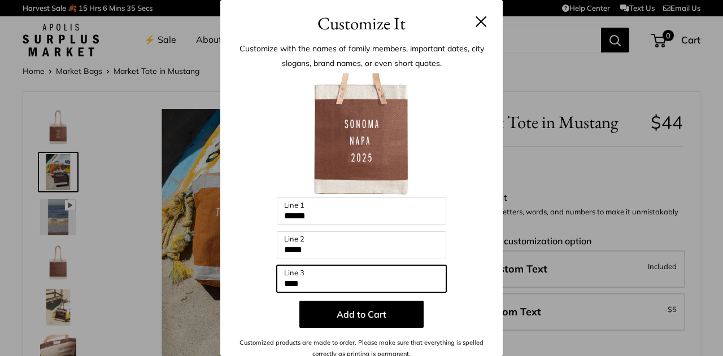
drag, startPoint x: 330, startPoint y: 283, endPoint x: 279, endPoint y: 283, distance: 50.2
click at [279, 283] on input "****" at bounding box center [361, 278] width 169 height 27
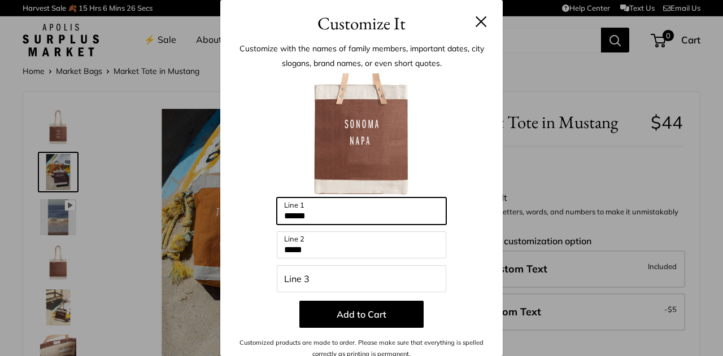
drag, startPoint x: 341, startPoint y: 211, endPoint x: 277, endPoint y: 212, distance: 63.8
click at [277, 212] on input "******" at bounding box center [361, 211] width 169 height 27
type input "****"
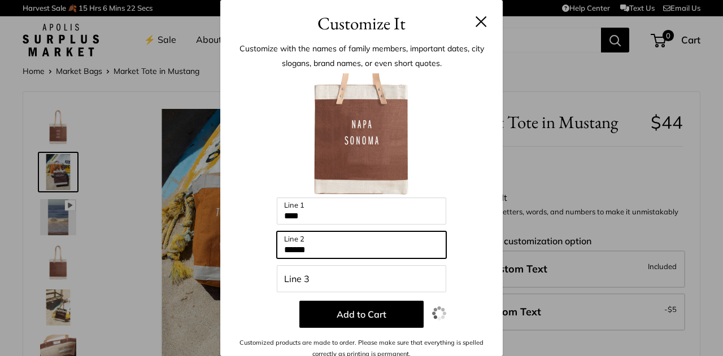
type input "******"
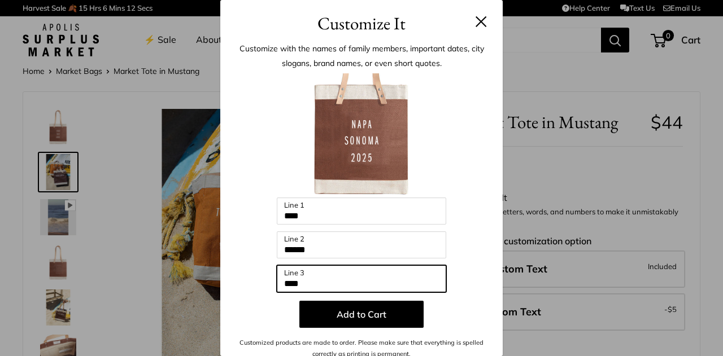
type input "****"
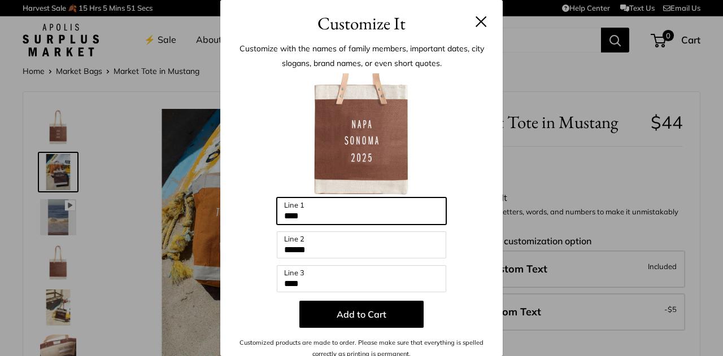
click at [343, 208] on input "****" at bounding box center [361, 211] width 169 height 27
drag, startPoint x: 314, startPoint y: 215, endPoint x: 265, endPoint y: 211, distance: 49.8
click at [265, 211] on div "Enter 39 letters **** Line 1 ****** Line 2 **** Line 3 Add to Cart Customized p…" at bounding box center [361, 216] width 248 height 287
type input "******"
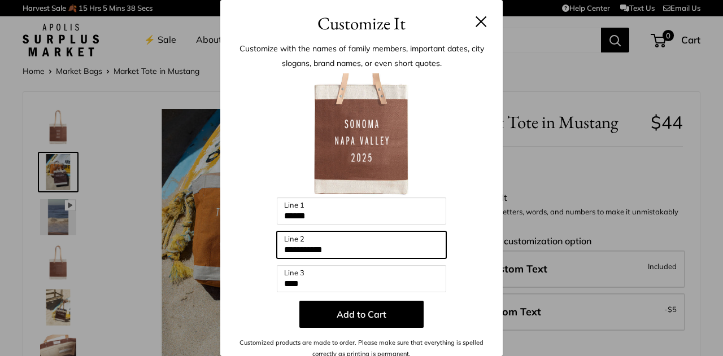
type input "**********"
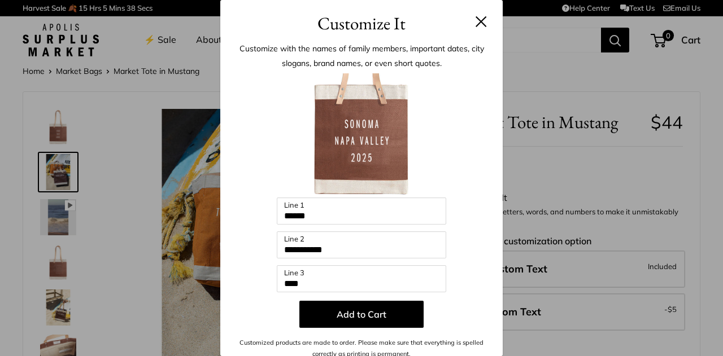
click at [475, 20] on button at bounding box center [480, 21] width 11 height 11
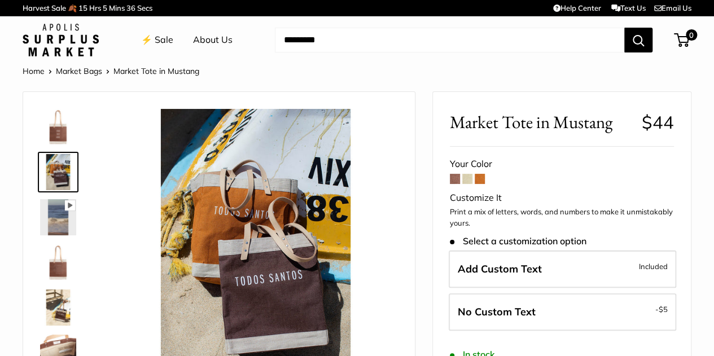
click at [477, 178] on span at bounding box center [480, 179] width 10 height 10
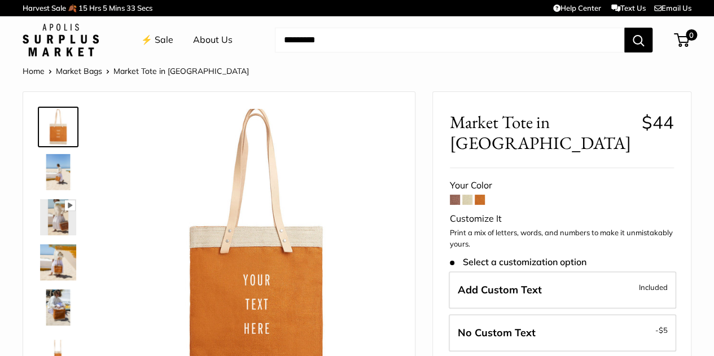
click at [470, 195] on span at bounding box center [467, 200] width 10 height 10
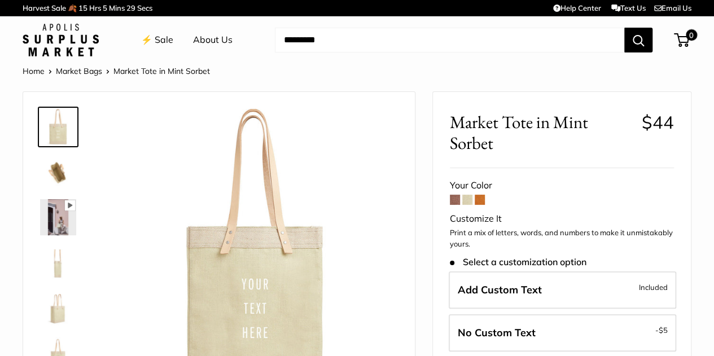
click at [60, 218] on img at bounding box center [58, 217] width 36 height 36
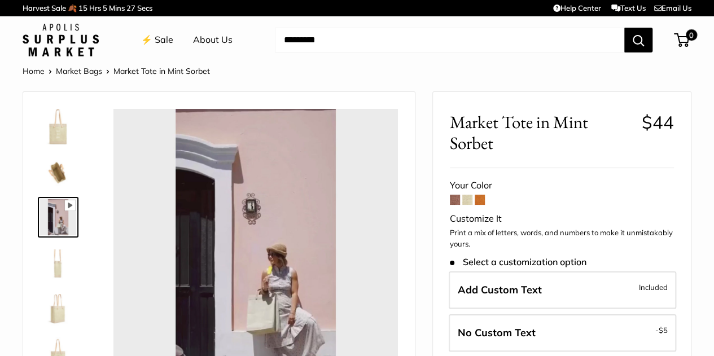
click at [258, 293] on div at bounding box center [255, 251] width 285 height 285
type input "*"
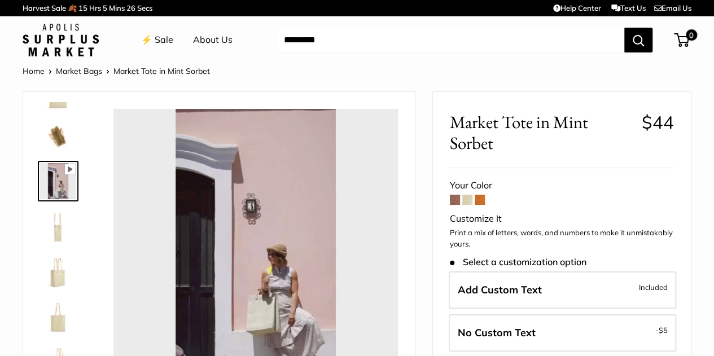
scroll to position [72, 0]
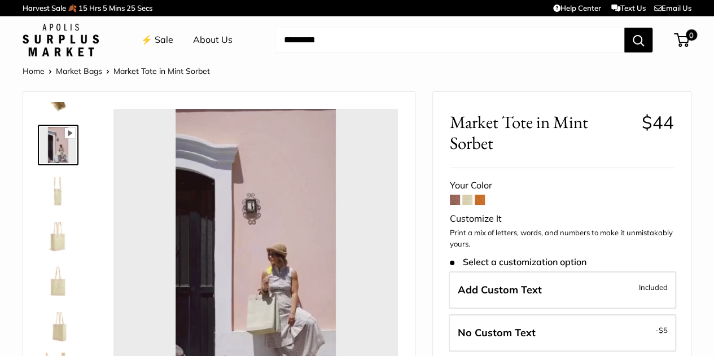
click at [63, 282] on img at bounding box center [58, 281] width 36 height 36
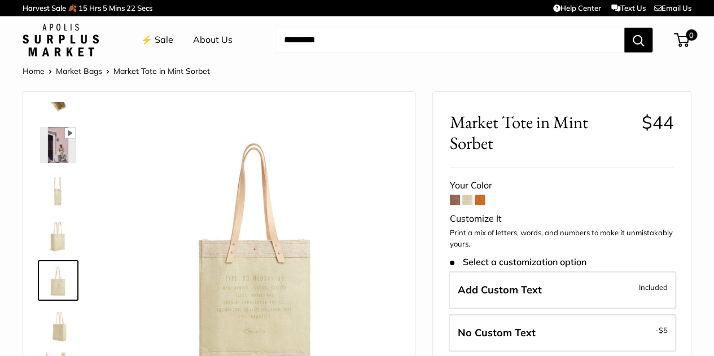
click at [59, 332] on img at bounding box center [58, 326] width 36 height 36
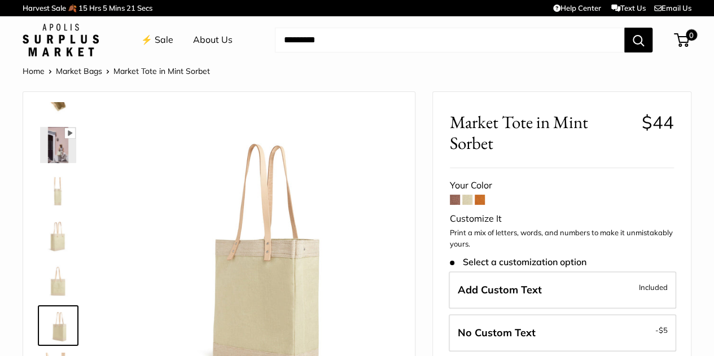
click at [53, 180] on img at bounding box center [58, 190] width 36 height 36
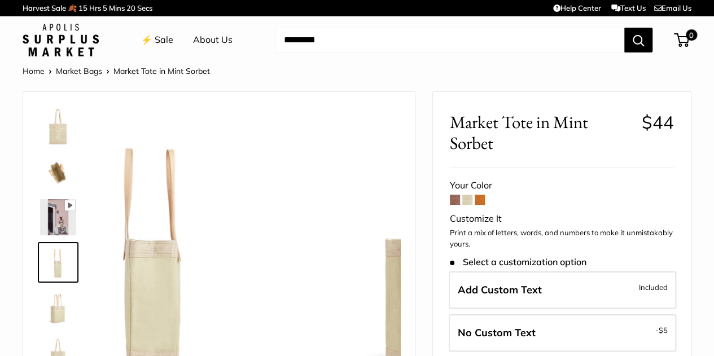
scroll to position [0, 0]
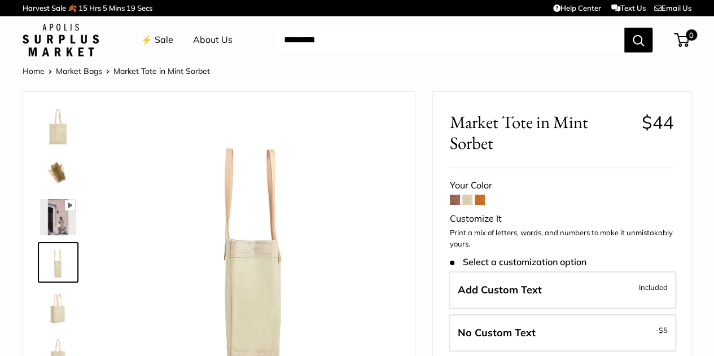
click at [59, 118] on img at bounding box center [58, 127] width 36 height 36
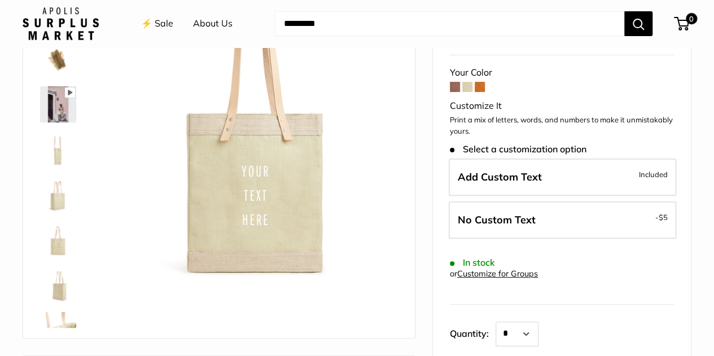
scroll to position [56, 0]
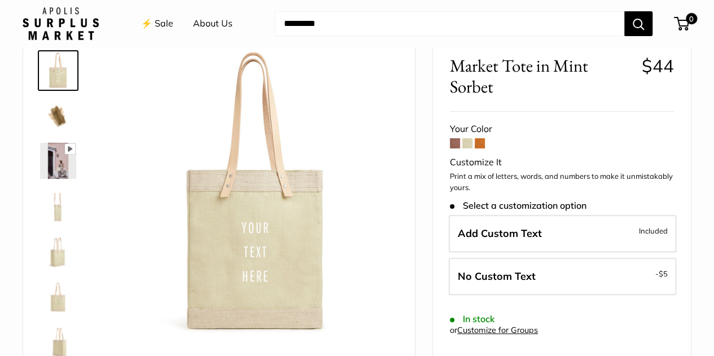
click at [452, 142] on span at bounding box center [455, 143] width 10 height 10
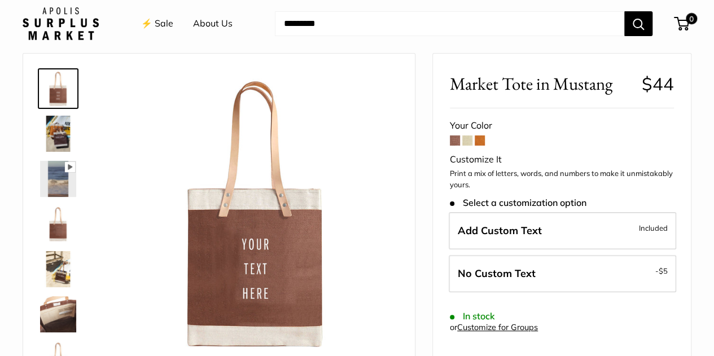
scroll to position [56, 0]
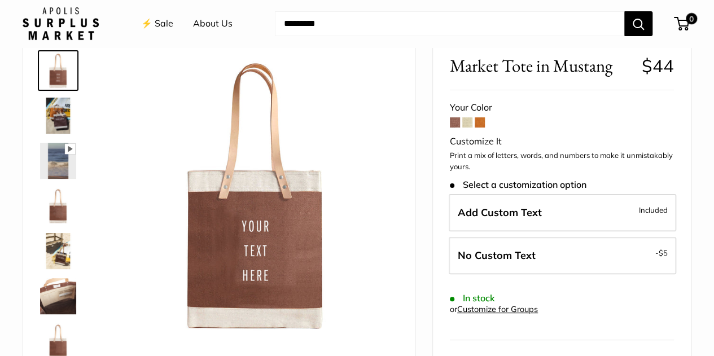
click at [64, 252] on img at bounding box center [58, 251] width 36 height 36
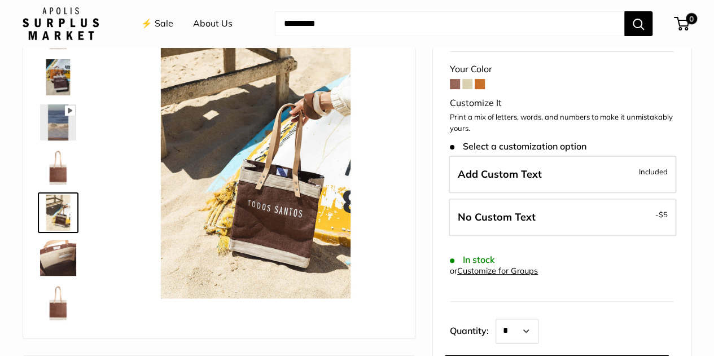
scroll to position [113, 0]
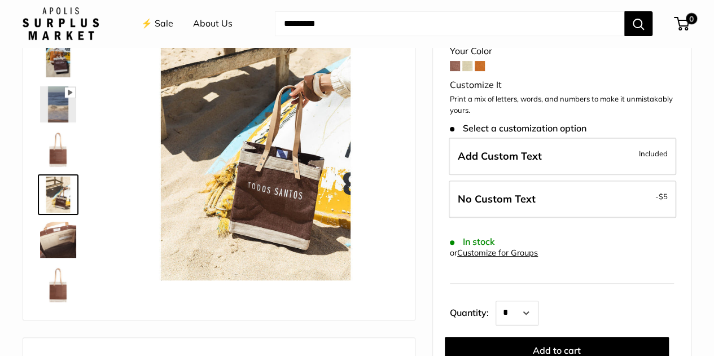
click at [60, 288] on img at bounding box center [58, 285] width 36 height 36
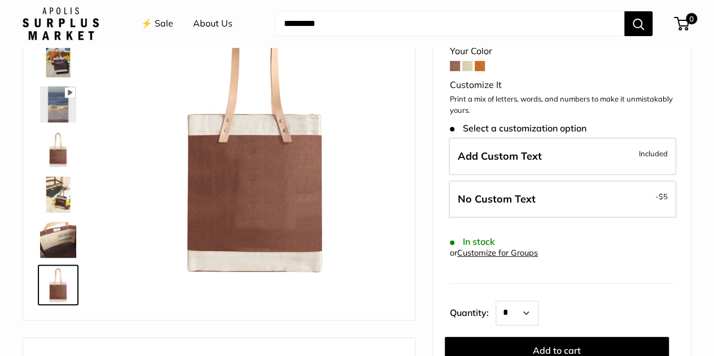
click at [60, 111] on img at bounding box center [58, 104] width 36 height 36
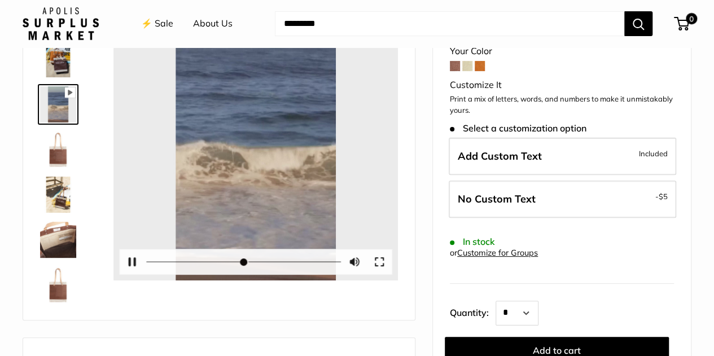
click at [241, 129] on button "Play" at bounding box center [255, 138] width 35 height 35
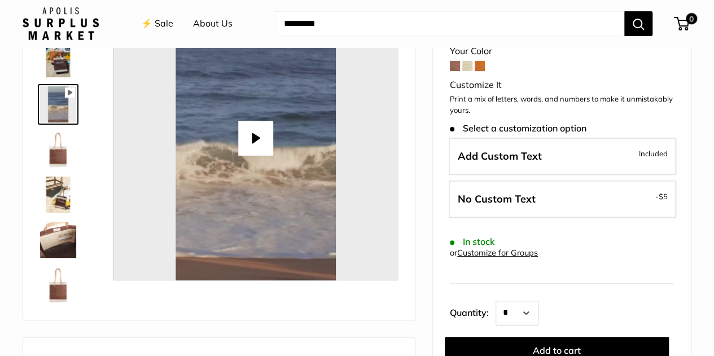
click at [269, 132] on button "Play" at bounding box center [255, 138] width 35 height 35
type input "*"
click at [480, 63] on span at bounding box center [480, 66] width 10 height 10
click at [456, 65] on span at bounding box center [455, 66] width 10 height 10
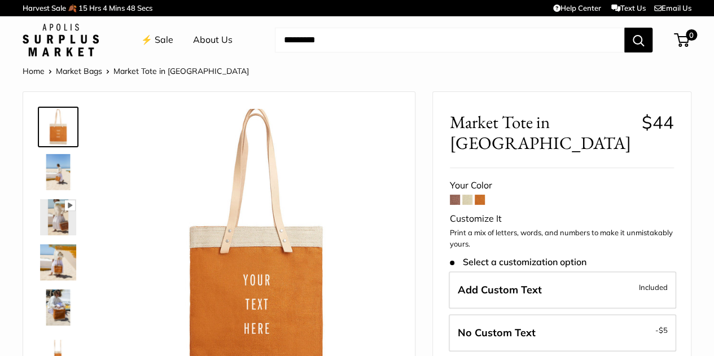
click at [55, 216] on img at bounding box center [58, 217] width 36 height 36
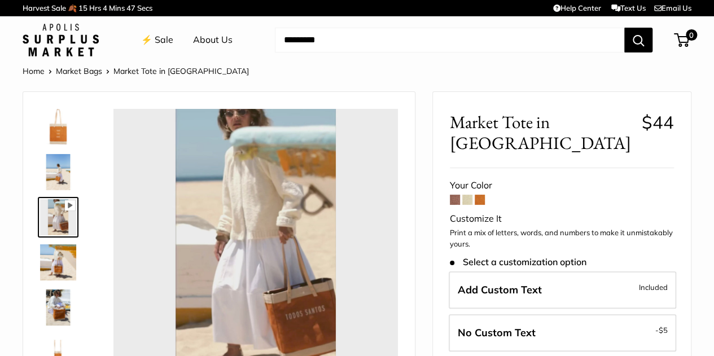
click at [261, 259] on button "Play" at bounding box center [255, 251] width 35 height 35
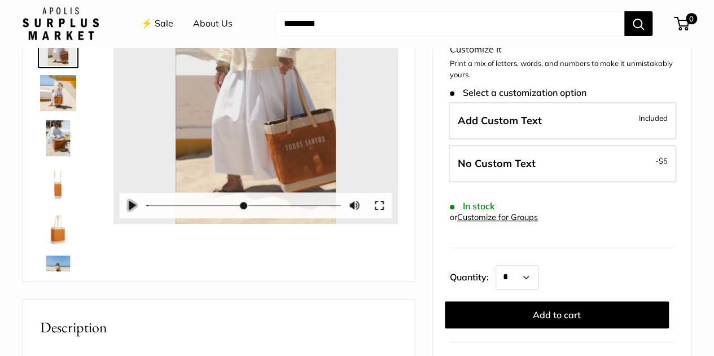
click at [138, 204] on button "Pause Play" at bounding box center [132, 205] width 25 height 25
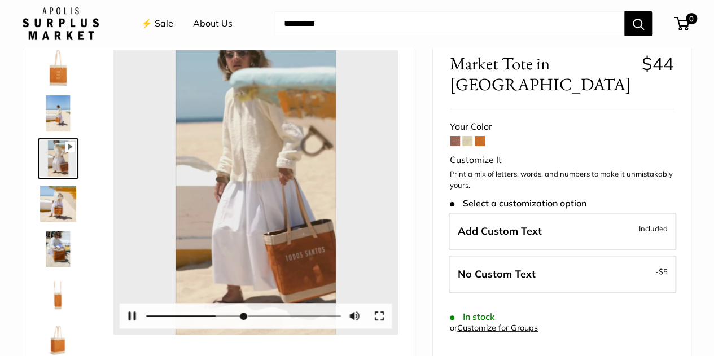
scroll to position [56, 0]
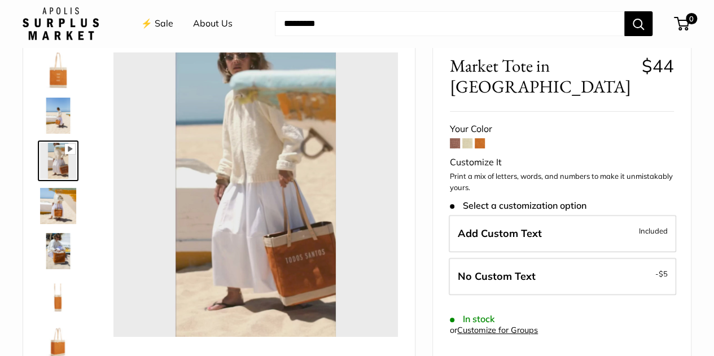
type input "*"
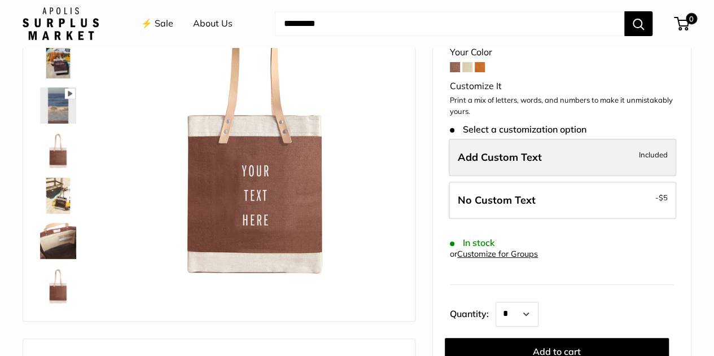
scroll to position [113, 0]
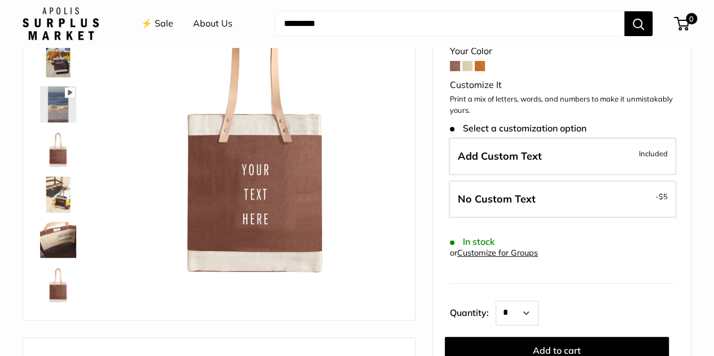
click at [469, 68] on span at bounding box center [467, 66] width 10 height 10
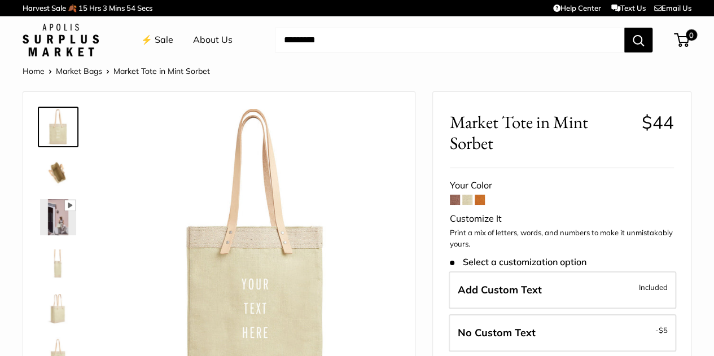
click at [62, 132] on img at bounding box center [58, 127] width 36 height 36
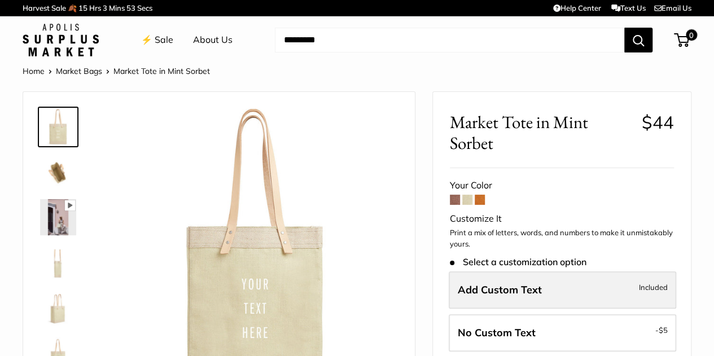
click at [530, 297] on label "Add Custom Text Included" at bounding box center [563, 290] width 228 height 37
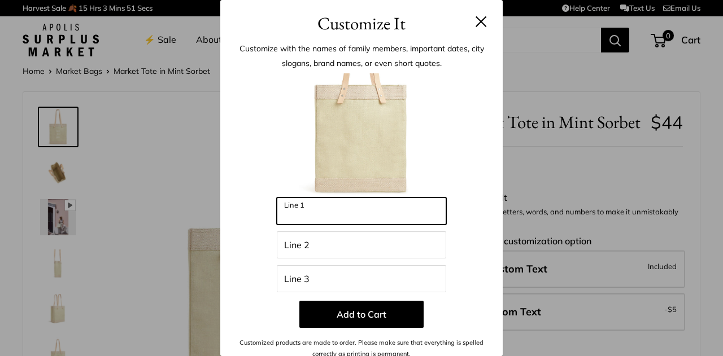
click at [375, 215] on input "Line 1" at bounding box center [361, 211] width 169 height 27
type input "******"
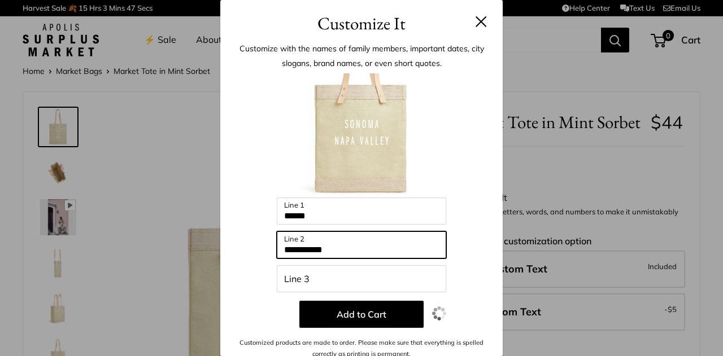
type input "**********"
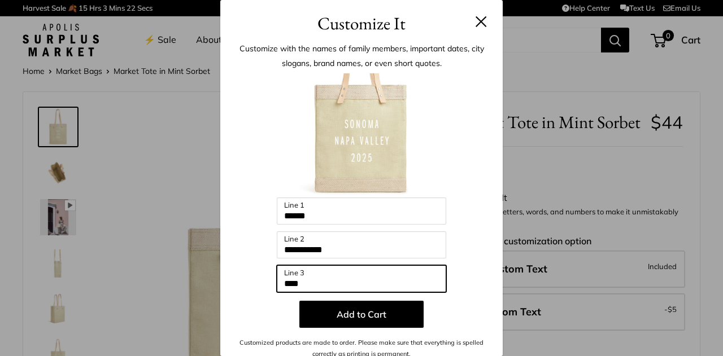
type input "****"
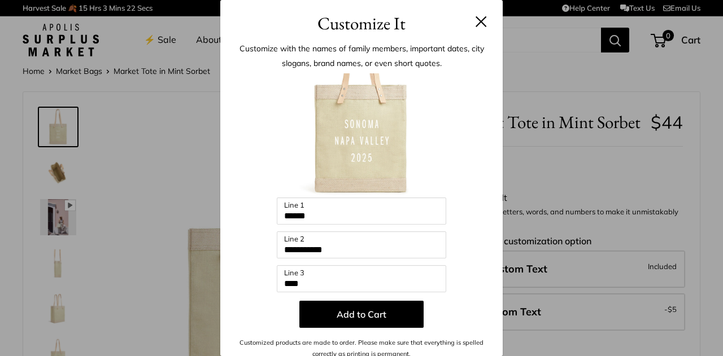
click at [475, 18] on button at bounding box center [480, 21] width 11 height 11
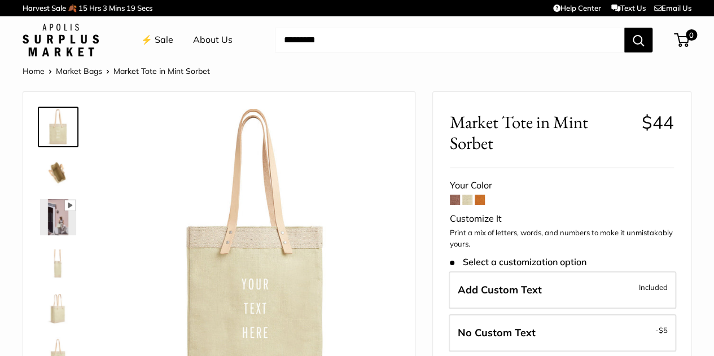
click at [51, 167] on img at bounding box center [58, 172] width 36 height 36
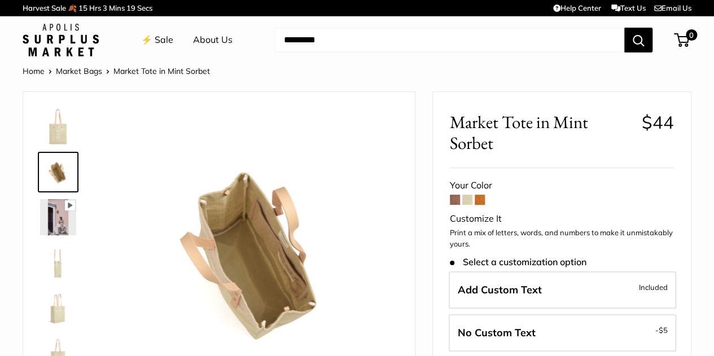
click at [60, 136] on img at bounding box center [58, 127] width 36 height 36
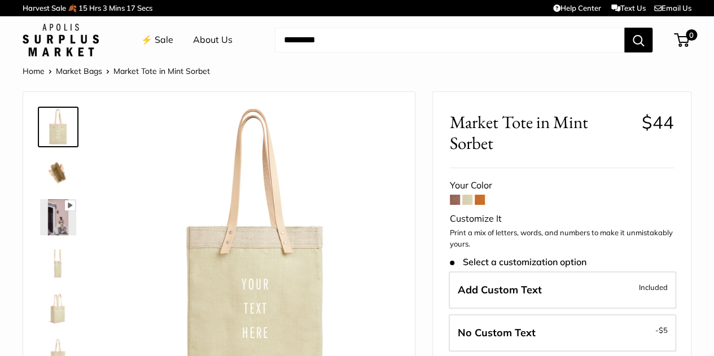
click at [61, 271] on img at bounding box center [58, 262] width 36 height 36
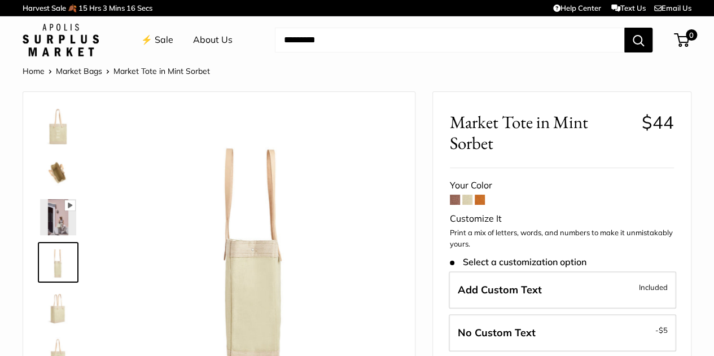
click at [59, 309] on img at bounding box center [58, 308] width 36 height 36
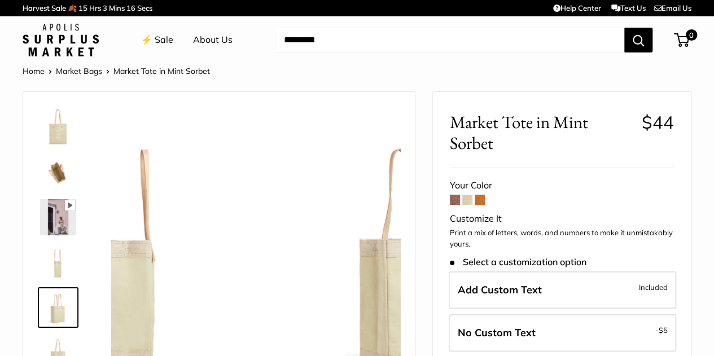
scroll to position [35, 0]
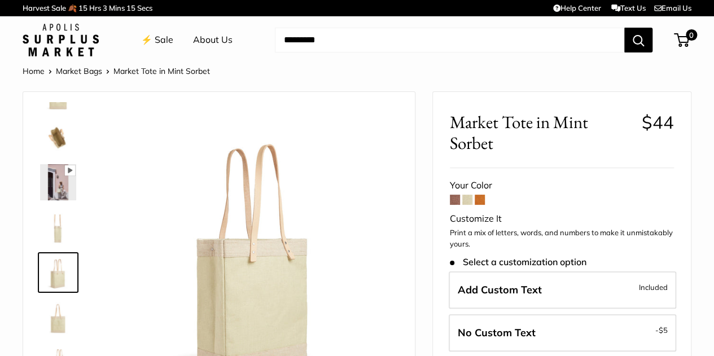
click at [480, 202] on span at bounding box center [480, 200] width 10 height 10
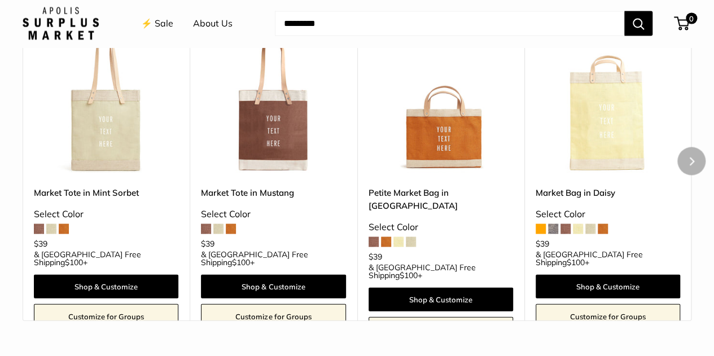
scroll to position [1073, 0]
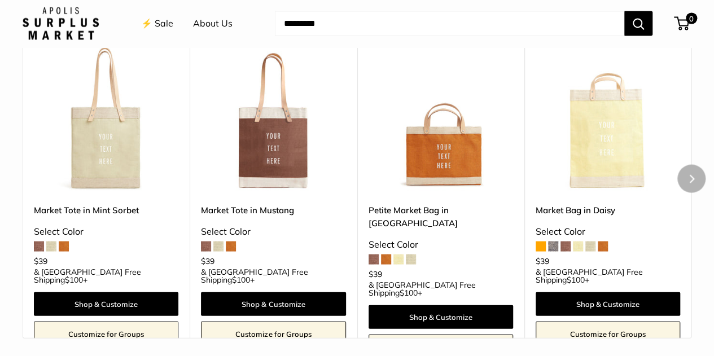
click at [0, 0] on img at bounding box center [0, 0] width 0 height 0
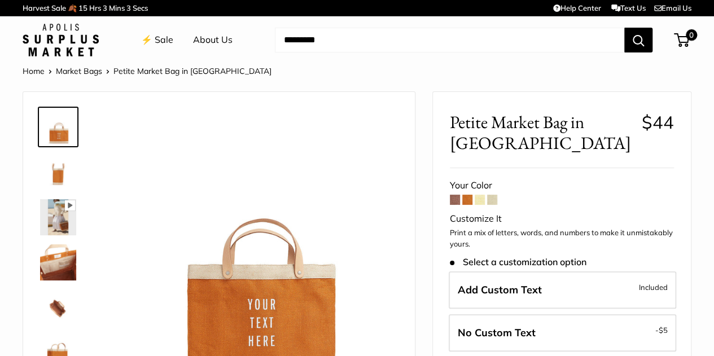
click at [455, 203] on span at bounding box center [455, 200] width 10 height 10
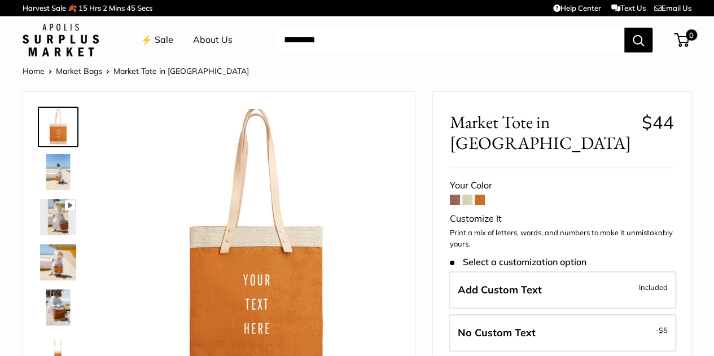
click at [158, 38] on link "⚡️ Sale" at bounding box center [157, 40] width 32 height 17
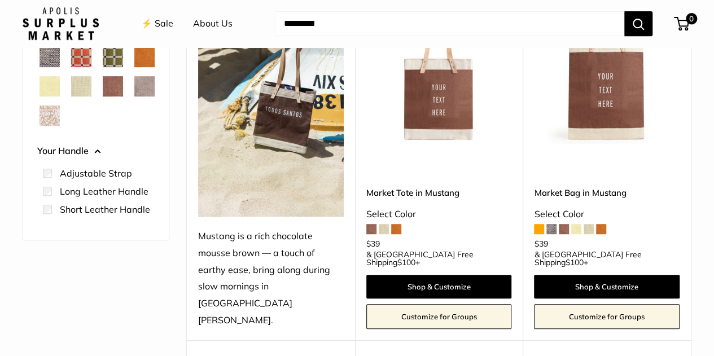
scroll to position [113, 0]
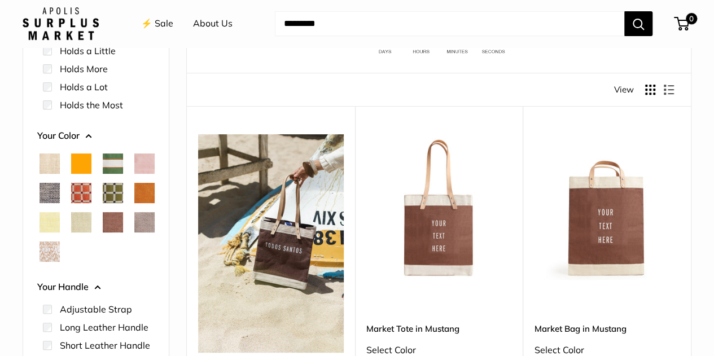
click at [151, 218] on span "Taupe" at bounding box center [144, 222] width 20 height 20
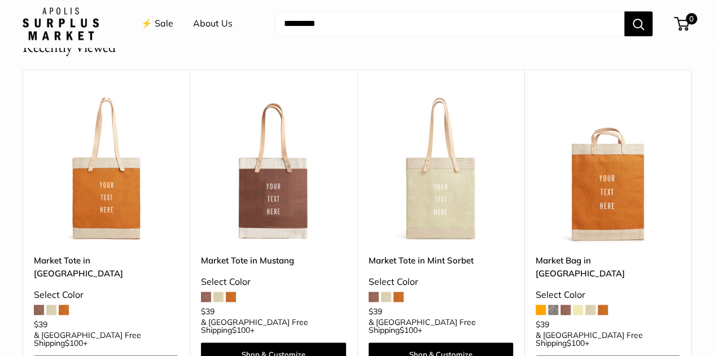
scroll to position [312, 0]
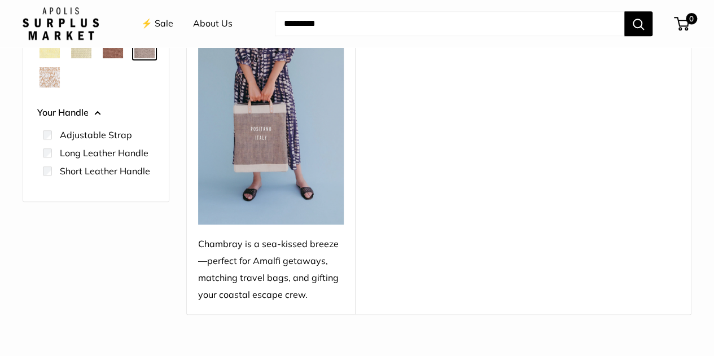
click at [268, 147] on img at bounding box center [271, 80] width 146 height 289
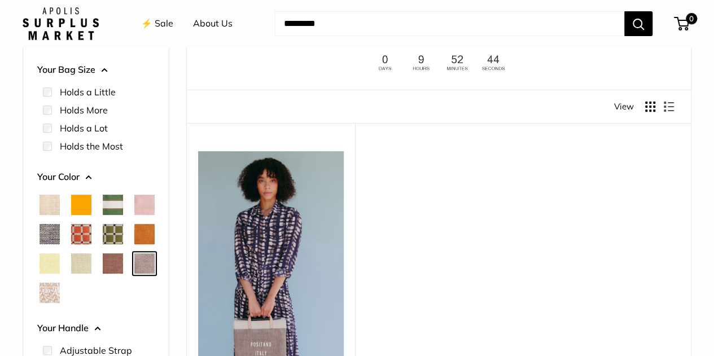
scroll to position [142, 0]
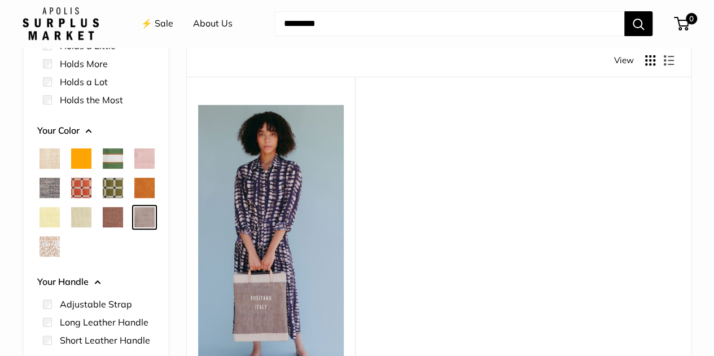
click at [53, 243] on span "White Porcelain" at bounding box center [50, 247] width 20 height 20
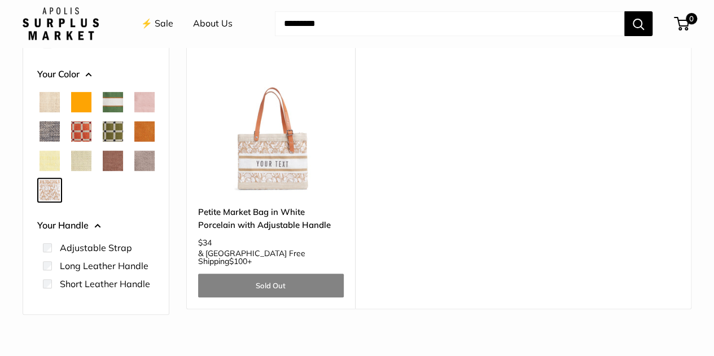
scroll to position [199, 0]
click at [147, 95] on span "Blush" at bounding box center [144, 102] width 20 height 20
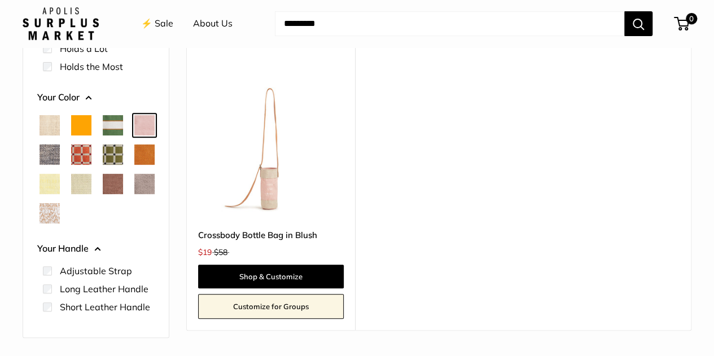
scroll to position [199, 0]
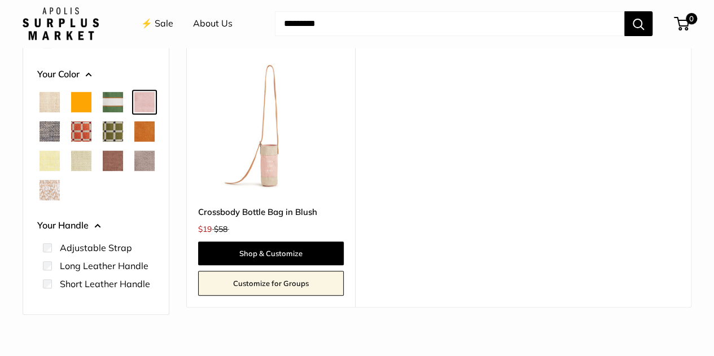
click at [0, 0] on img at bounding box center [0, 0] width 0 height 0
click at [47, 97] on span "Natural" at bounding box center [50, 102] width 20 height 20
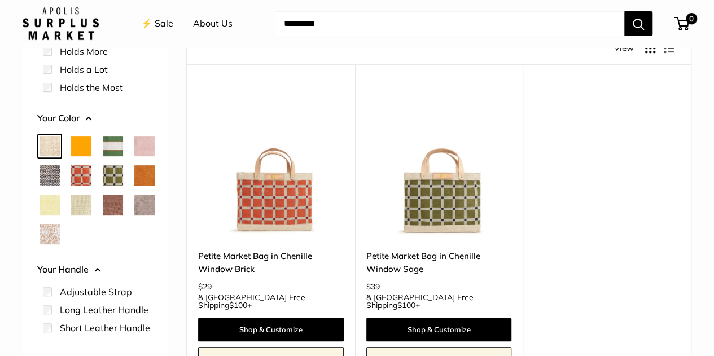
scroll to position [199, 0]
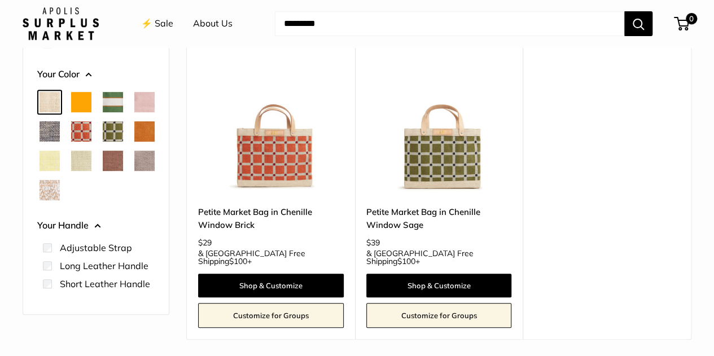
click at [51, 129] on span "Chambray" at bounding box center [50, 131] width 20 height 20
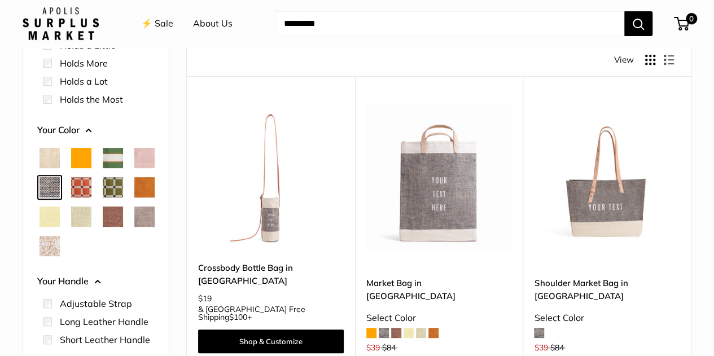
scroll to position [142, 0]
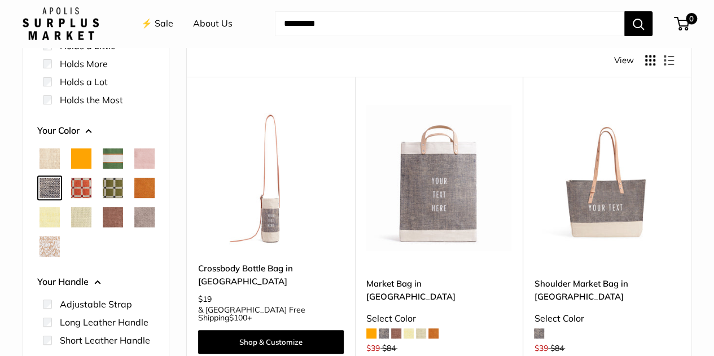
click at [114, 155] on span "Court Green" at bounding box center [113, 158] width 20 height 20
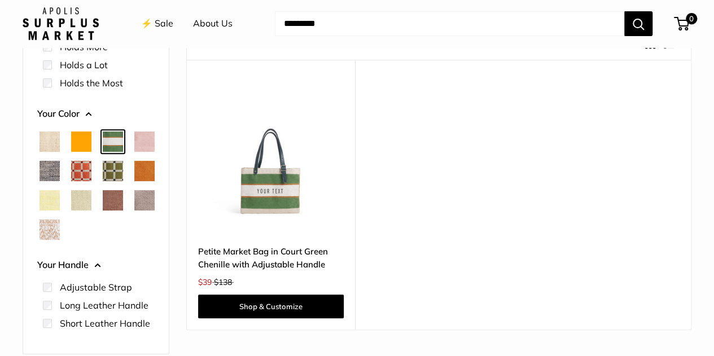
scroll to position [199, 0]
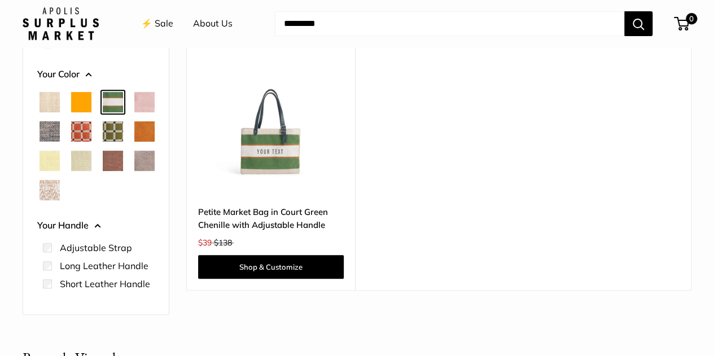
click at [82, 99] on span "Orange" at bounding box center [81, 102] width 20 height 20
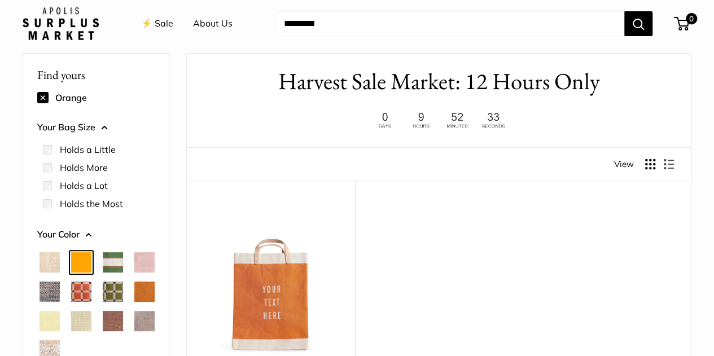
scroll to position [29, 0]
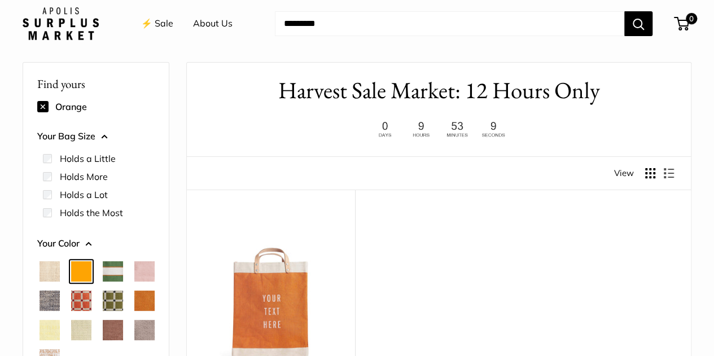
click at [142, 302] on span "Cognac" at bounding box center [144, 301] width 20 height 20
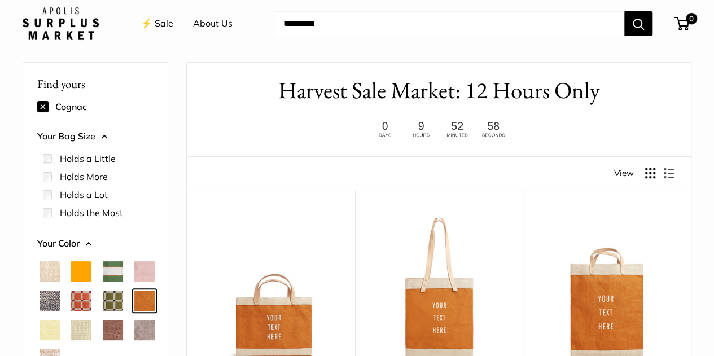
click at [85, 270] on span "Orange" at bounding box center [81, 271] width 20 height 20
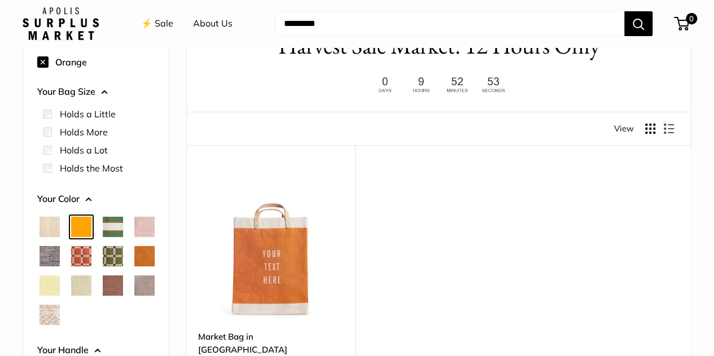
scroll to position [142, 0]
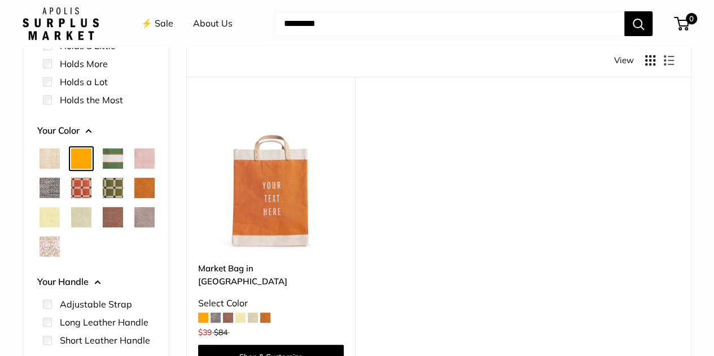
click at [153, 188] on span "Cognac" at bounding box center [144, 188] width 20 height 20
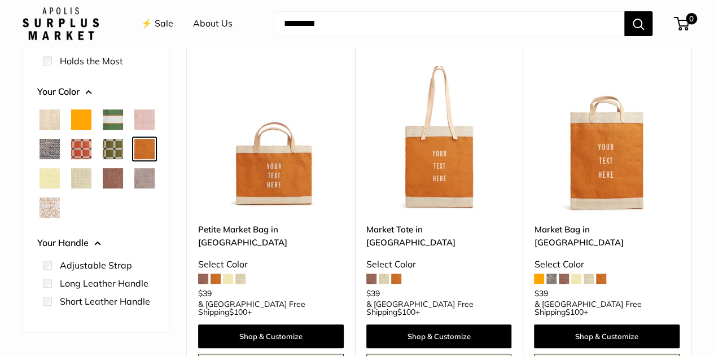
scroll to position [199, 0]
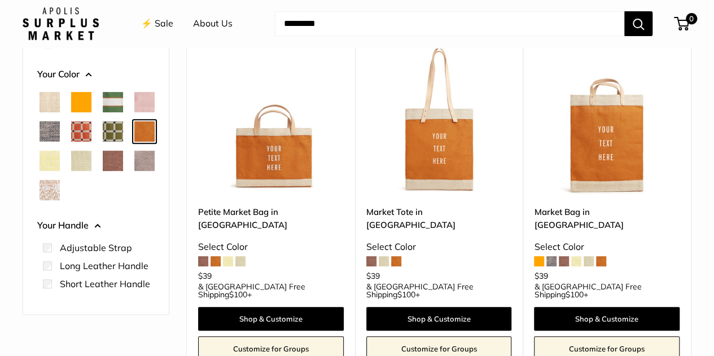
click at [114, 160] on span "Mustang" at bounding box center [113, 161] width 20 height 20
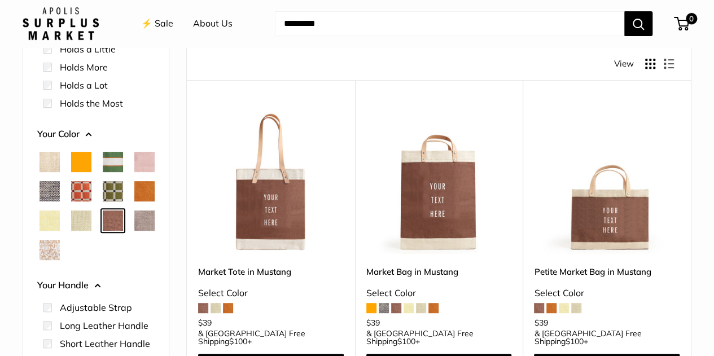
scroll to position [142, 0]
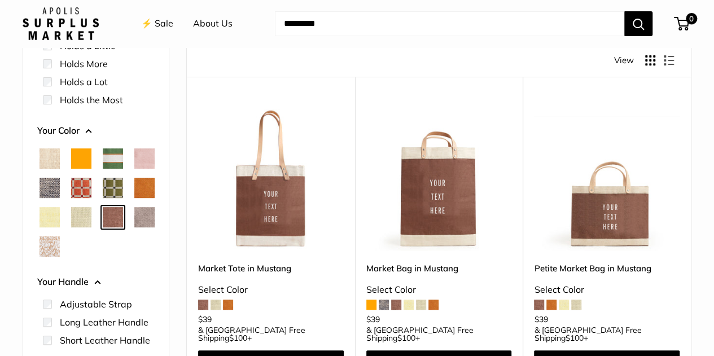
click at [142, 190] on span "Cognac" at bounding box center [144, 188] width 20 height 20
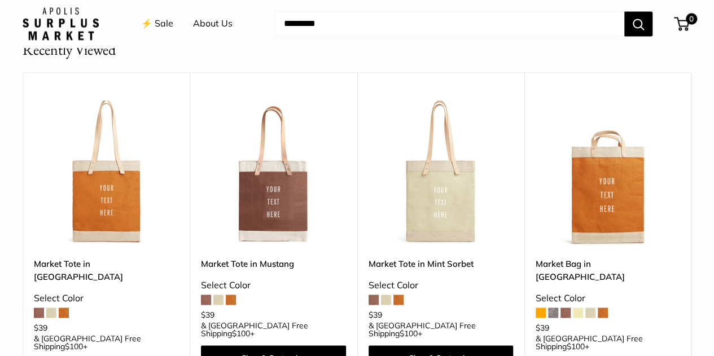
scroll to position [876, 0]
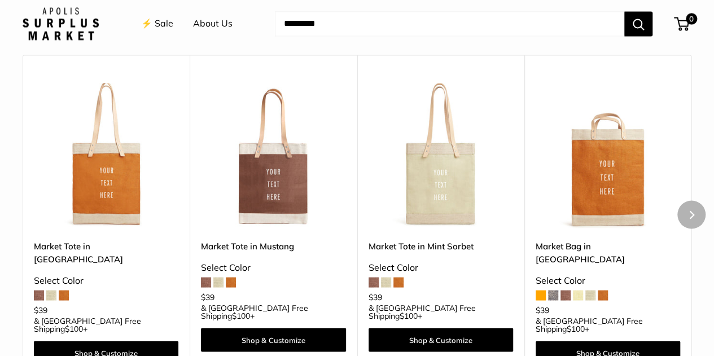
click at [0, 0] on img at bounding box center [0, 0] width 0 height 0
click at [685, 20] on span "1" at bounding box center [692, 19] width 14 height 14
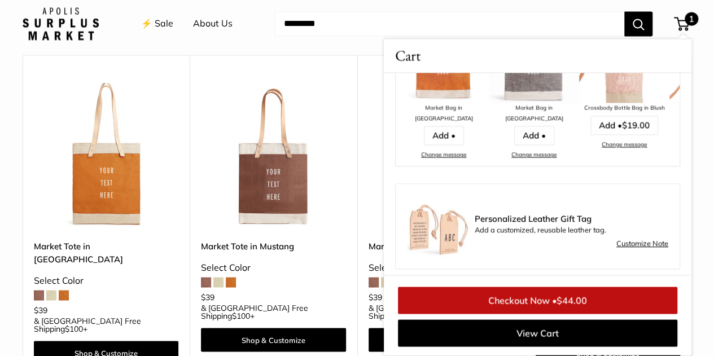
scroll to position [215, 0]
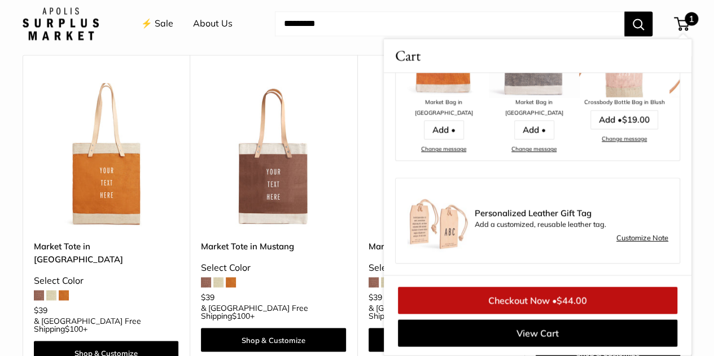
click at [425, 228] on img at bounding box center [438, 221] width 62 height 62
click at [620, 241] on link "Customize Note" at bounding box center [643, 238] width 52 height 14
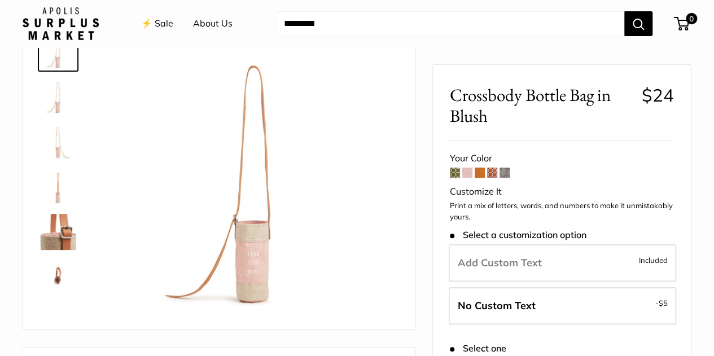
scroll to position [113, 0]
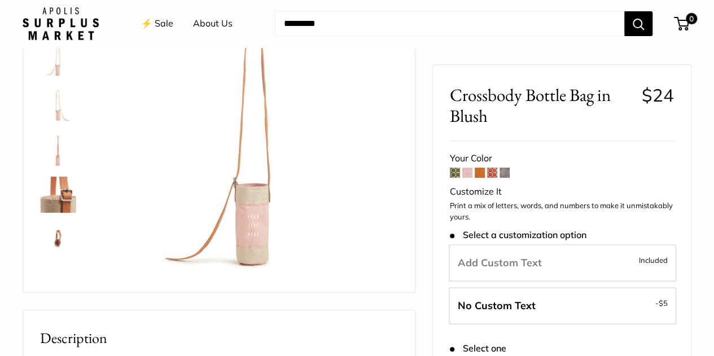
click at [58, 236] on img at bounding box center [58, 240] width 36 height 36
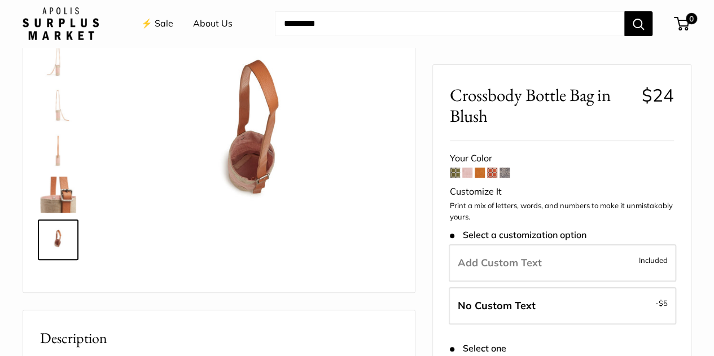
click at [59, 202] on img at bounding box center [58, 195] width 36 height 36
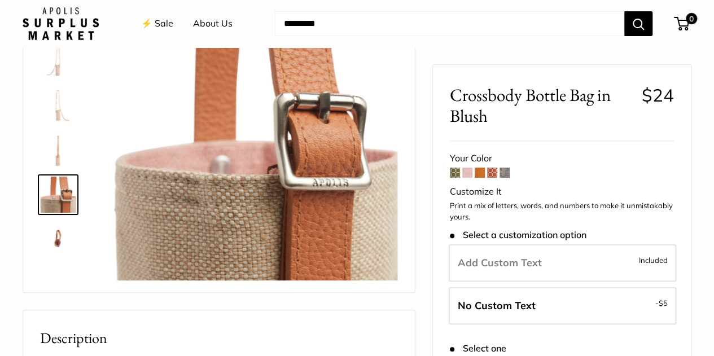
click at [62, 146] on img at bounding box center [58, 150] width 36 height 36
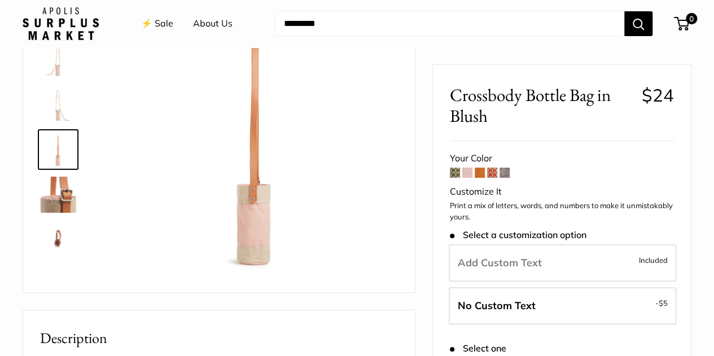
click at [55, 64] on img at bounding box center [58, 59] width 36 height 36
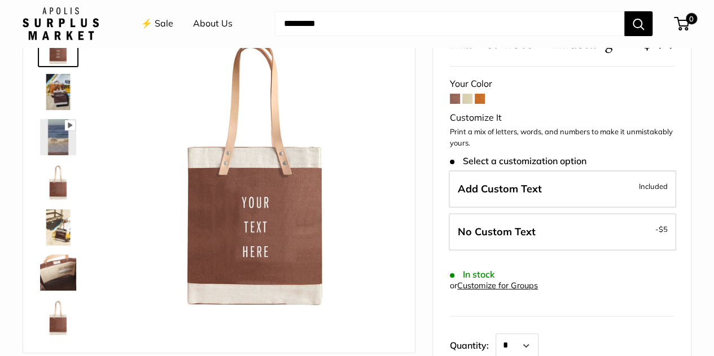
scroll to position [113, 0]
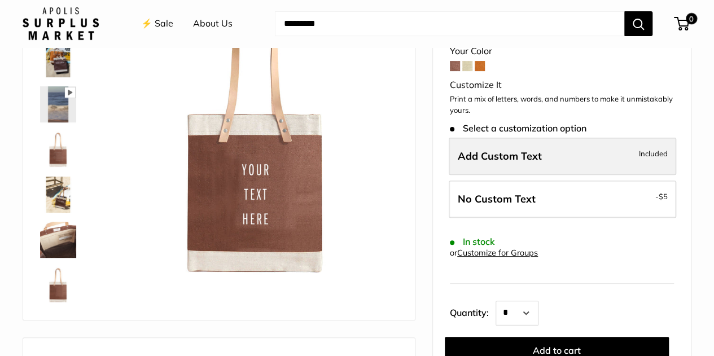
click at [519, 153] on span "Add Custom Text" at bounding box center [500, 156] width 84 height 13
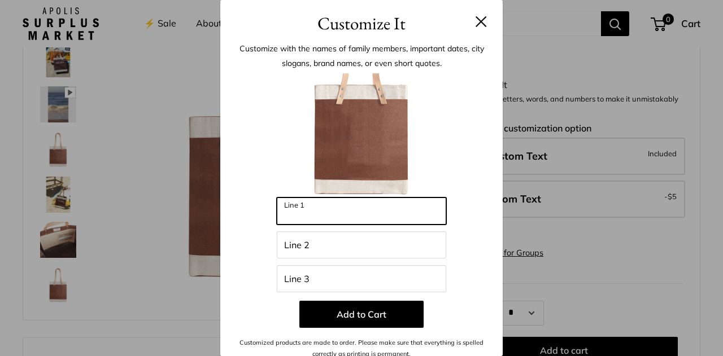
click at [394, 212] on input "Line 1" at bounding box center [361, 211] width 169 height 27
type input "****"
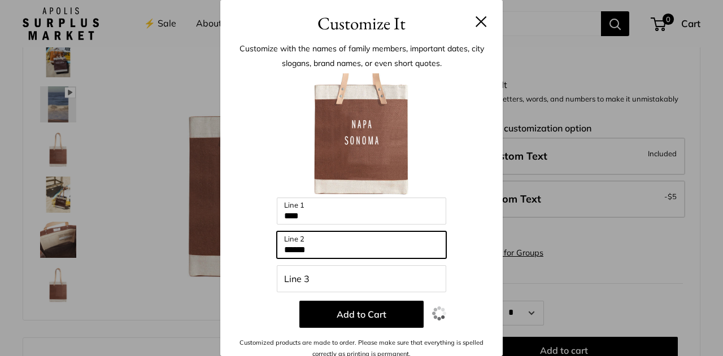
type input "******"
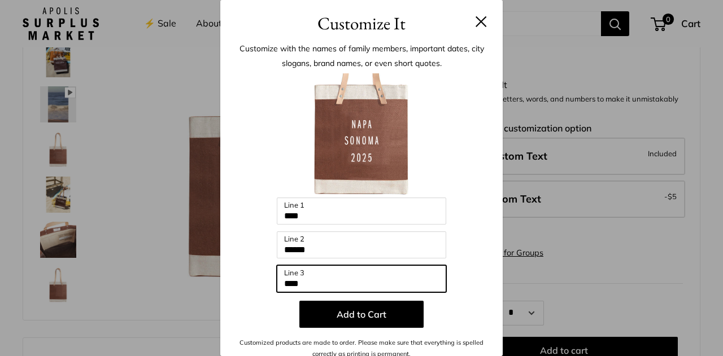
type input "****"
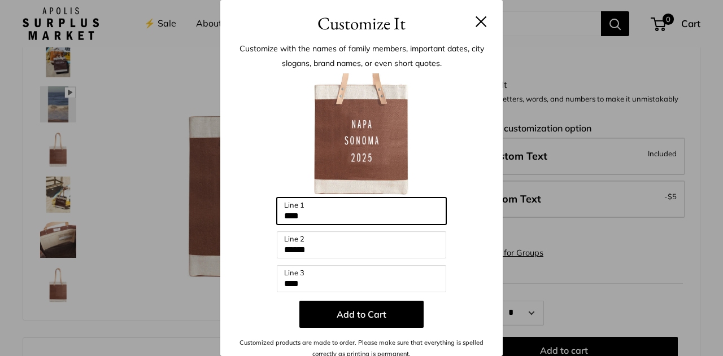
drag, startPoint x: 348, startPoint y: 212, endPoint x: 276, endPoint y: 212, distance: 72.3
click at [277, 212] on input "****" at bounding box center [361, 211] width 169 height 27
type input "*"
type input "******"
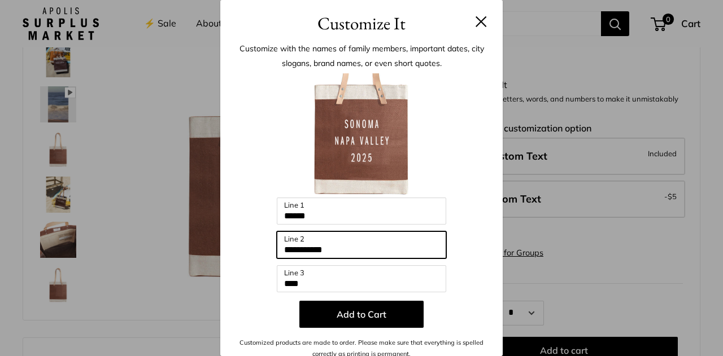
click at [352, 243] on input "**********" at bounding box center [361, 244] width 169 height 27
type input "**********"
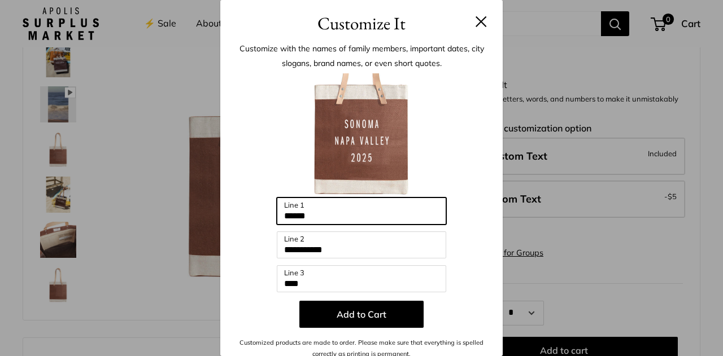
drag, startPoint x: 329, startPoint y: 212, endPoint x: 261, endPoint y: 205, distance: 68.1
click at [261, 205] on div "**********" at bounding box center [361, 216] width 248 height 287
type input "****"
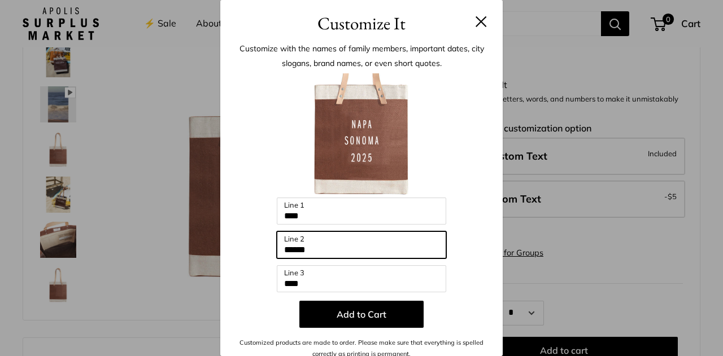
type input "******"
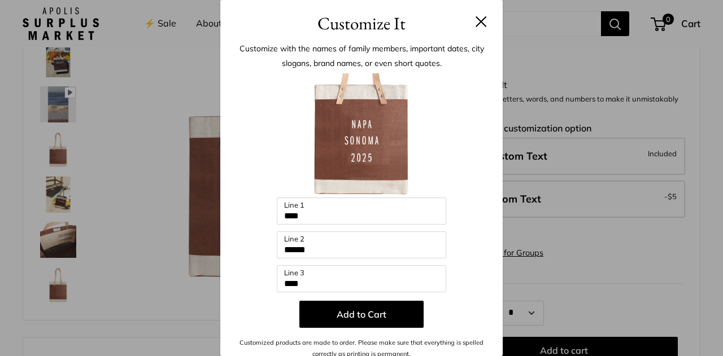
click at [475, 286] on div "Enter 39 letters **** Line 1 ****** Line 2 **** Line 3 Add to Cart Customized p…" at bounding box center [361, 216] width 248 height 287
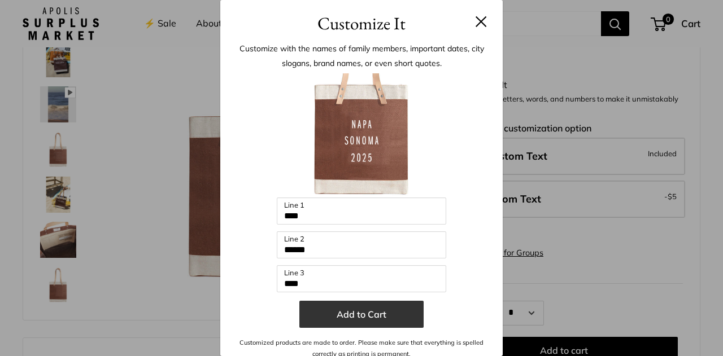
click at [405, 316] on button "Add to Cart" at bounding box center [361, 314] width 124 height 27
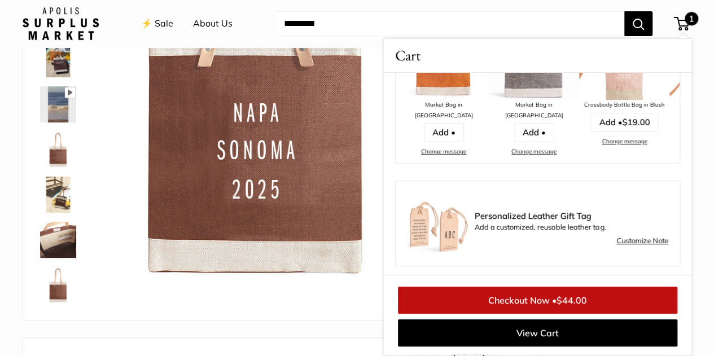
scroll to position [215, 0]
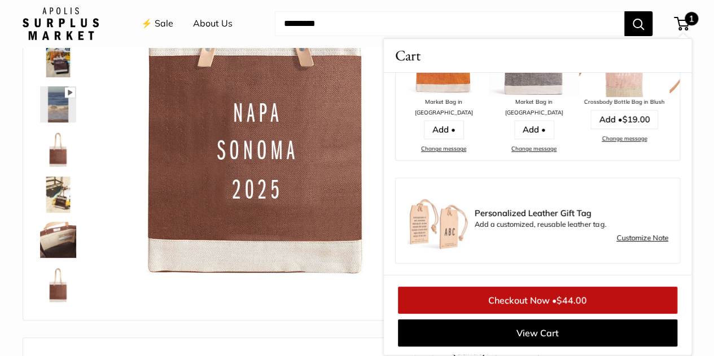
click at [649, 240] on link "Customize Note" at bounding box center [643, 238] width 52 height 14
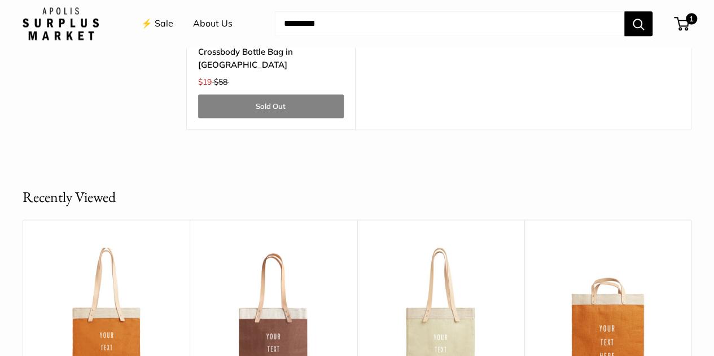
scroll to position [521, 0]
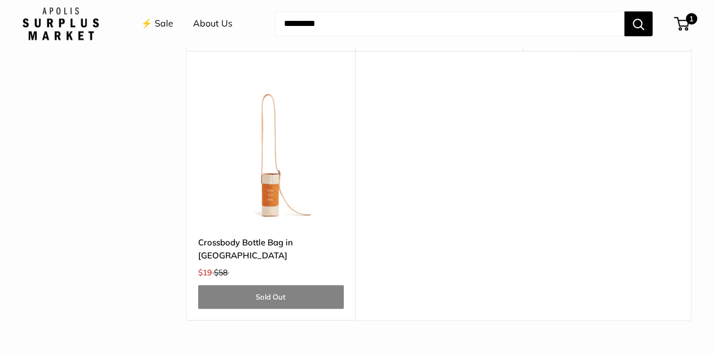
click at [666, 33] on div "⚡️ Sale About Us Need help? Text Us: 20919 hello@apolisglobal.com Follow Us Fac…" at bounding box center [357, 24] width 669 height 36
click at [674, 20] on span "1" at bounding box center [681, 24] width 15 height 14
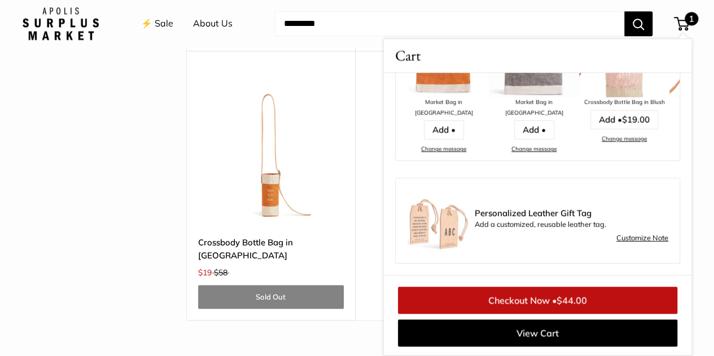
scroll to position [215, 0]
click at [452, 228] on img at bounding box center [438, 221] width 62 height 62
click at [506, 218] on span "Personalized Leather Gift Tag" at bounding box center [572, 213] width 194 height 9
click at [634, 240] on link "Customize Note" at bounding box center [643, 238] width 52 height 14
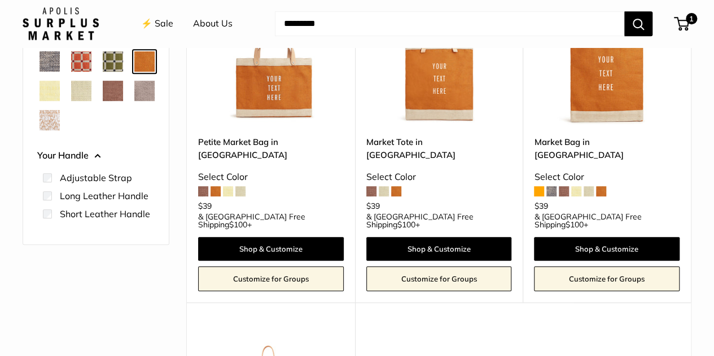
scroll to position [282, 0]
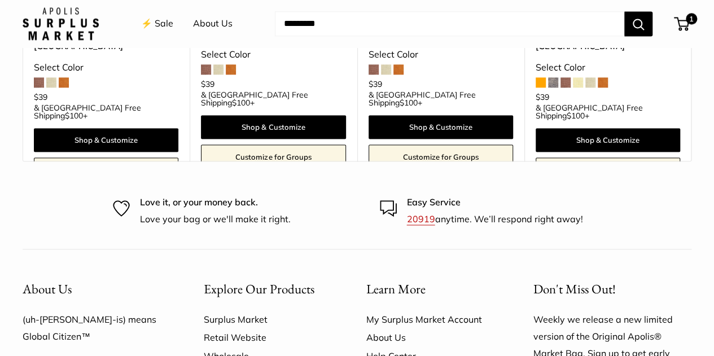
scroll to position [1003, 0]
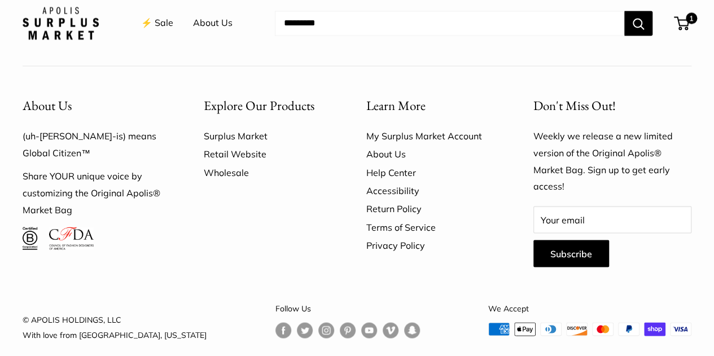
click at [260, 126] on link "Surplus Market" at bounding box center [265, 135] width 123 height 18
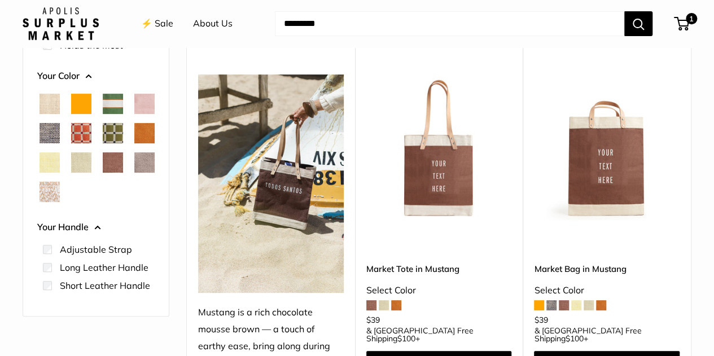
scroll to position [226, 0]
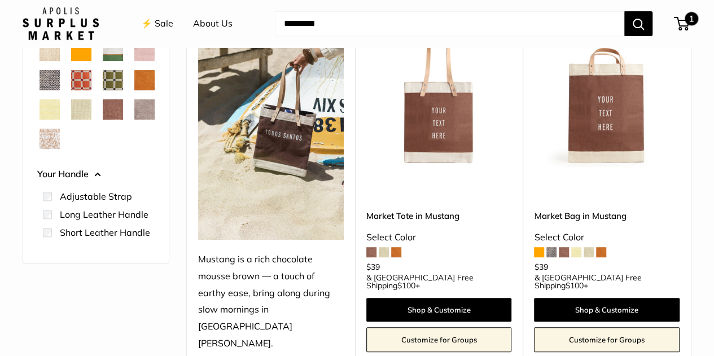
click at [674, 27] on span "1" at bounding box center [681, 24] width 15 height 14
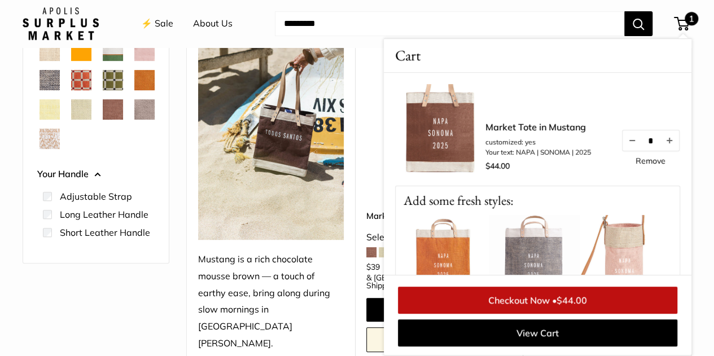
click at [532, 298] on link "Checkout Now • $44.00" at bounding box center [537, 300] width 279 height 27
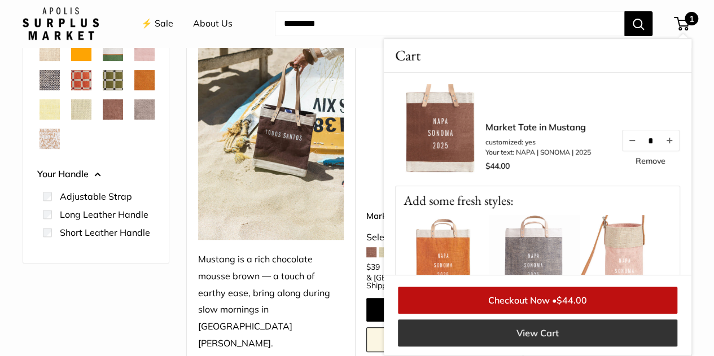
click at [491, 330] on link "View Cart" at bounding box center [537, 333] width 279 height 27
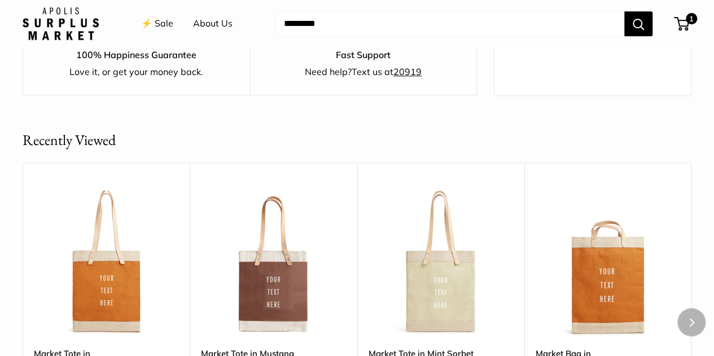
scroll to position [395, 0]
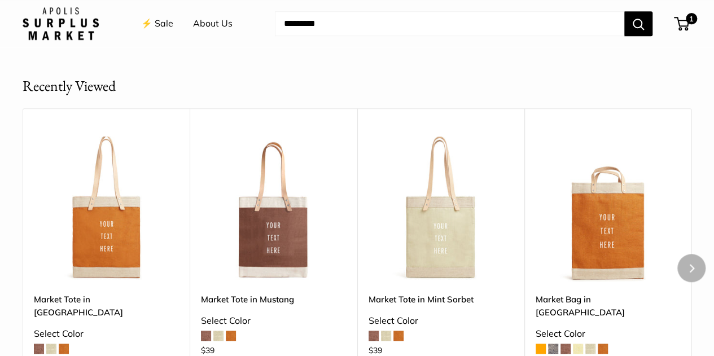
click at [0, 0] on img at bounding box center [0, 0] width 0 height 0
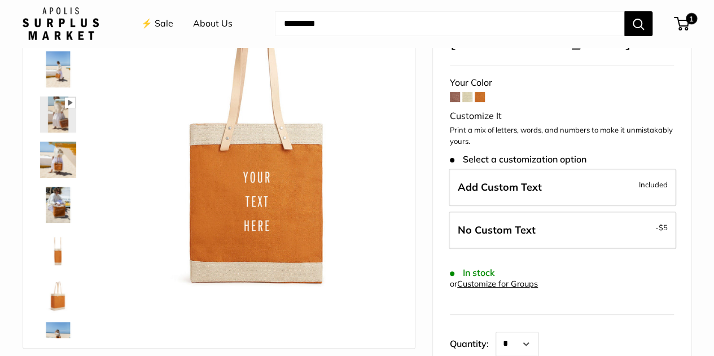
scroll to position [113, 0]
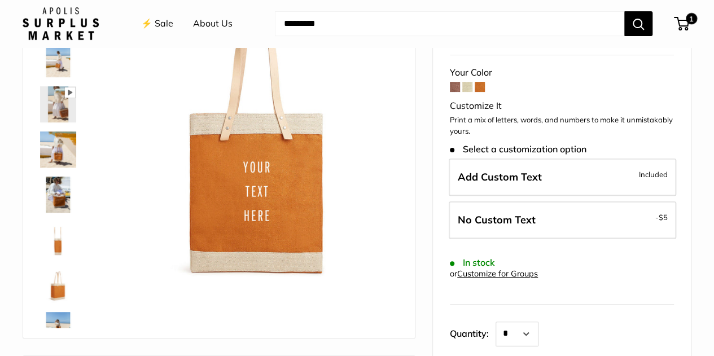
click at [65, 150] on img at bounding box center [58, 150] width 36 height 36
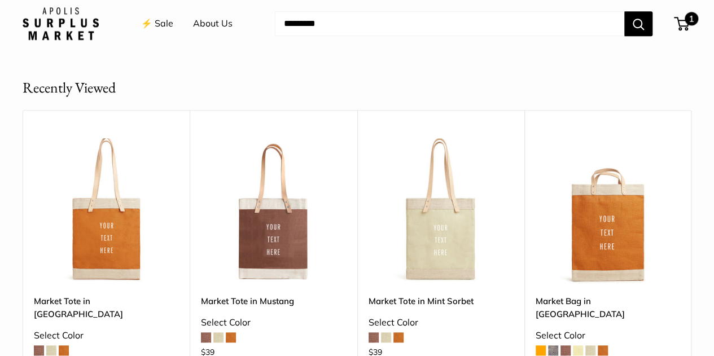
click at [674, 21] on span "1" at bounding box center [681, 24] width 15 height 14
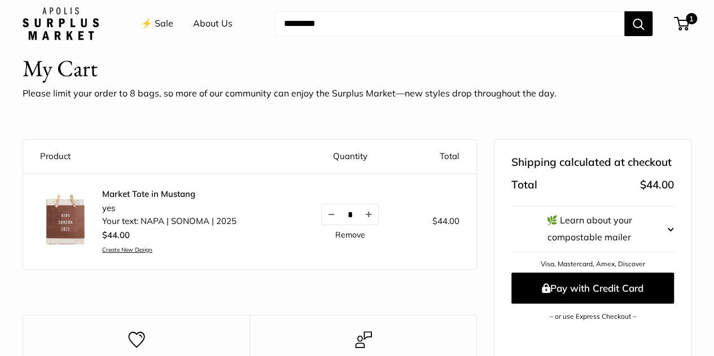
scroll to position [56, 0]
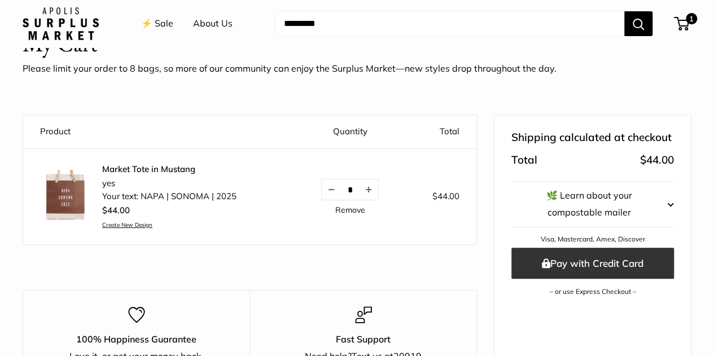
click at [630, 248] on button "Pay with Credit Card" at bounding box center [593, 263] width 163 height 31
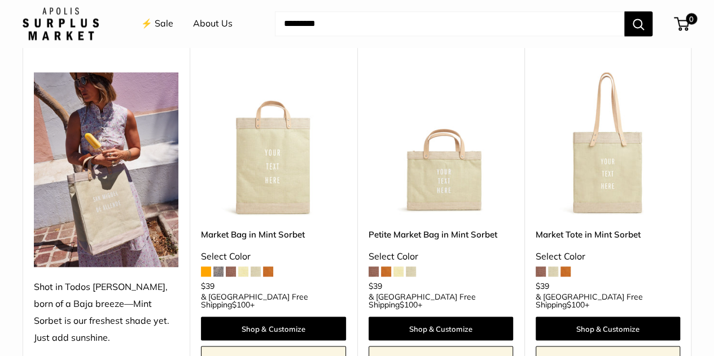
scroll to position [960, 0]
